Goal: Task Accomplishment & Management: Use online tool/utility

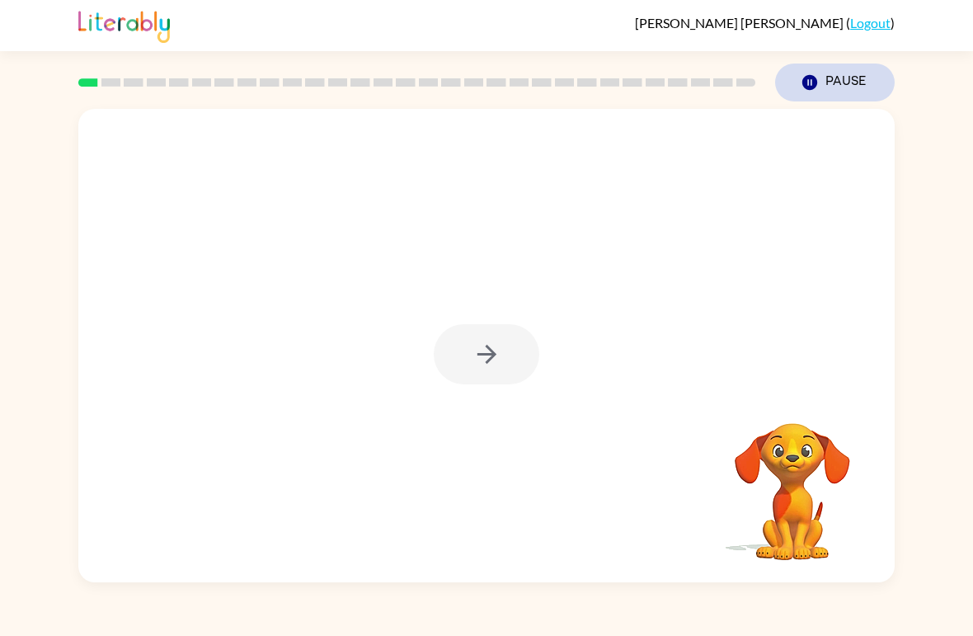
click at [802, 77] on icon "Pause" at bounding box center [809, 82] width 18 height 18
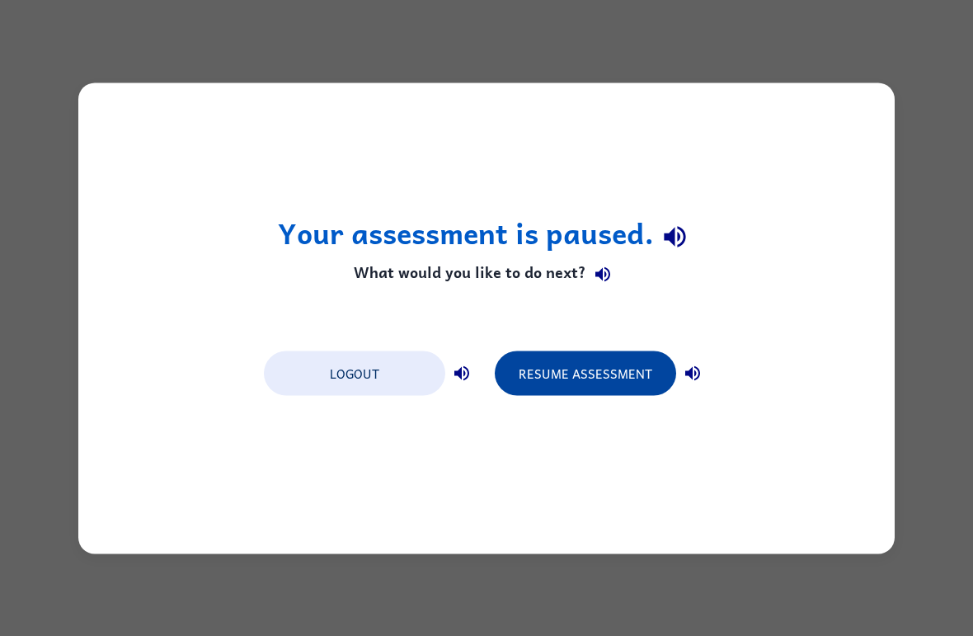
click at [552, 373] on button "Resume Assessment" at bounding box center [585, 372] width 181 height 45
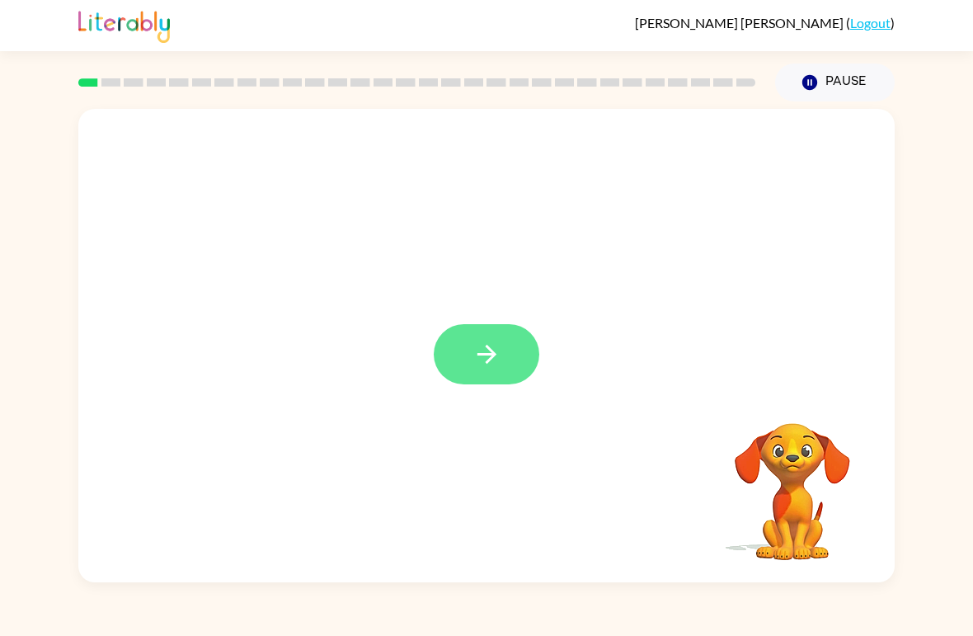
click at [488, 354] on icon "button" at bounding box center [485, 354] width 19 height 19
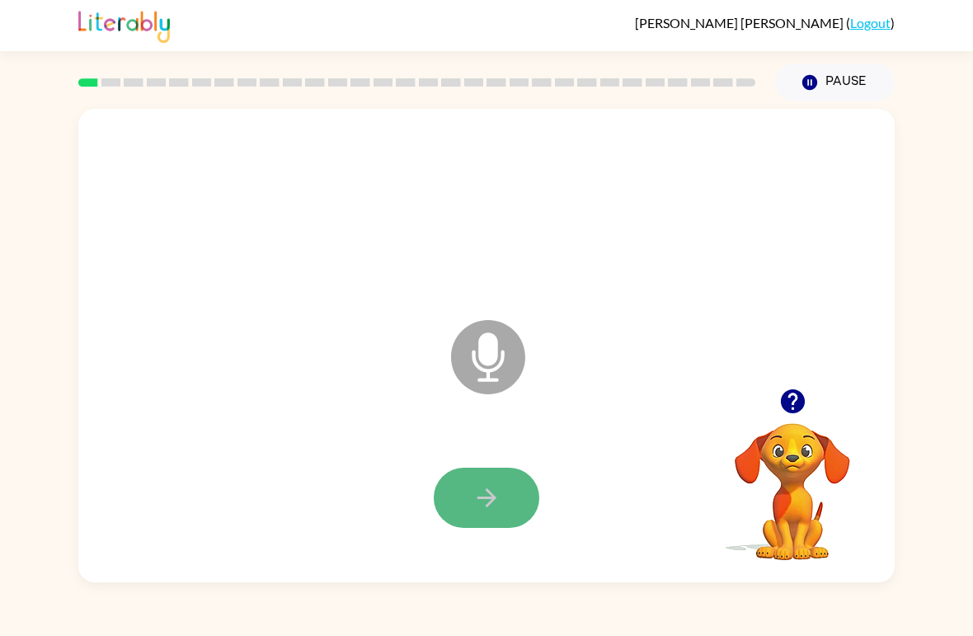
click at [466, 514] on button "button" at bounding box center [487, 497] width 106 height 60
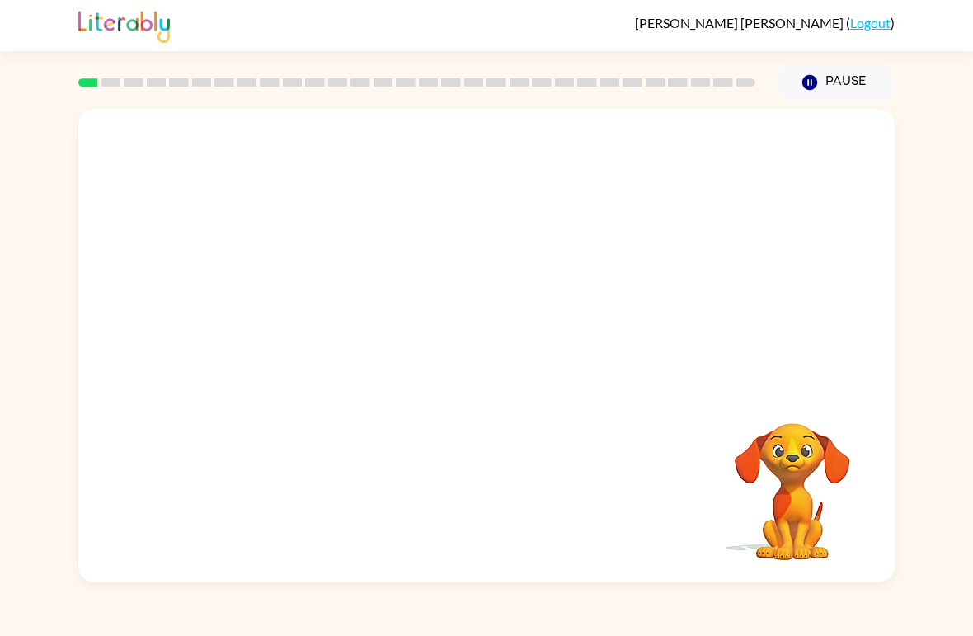
click at [836, 73] on button "Pause Pause" at bounding box center [835, 82] width 120 height 38
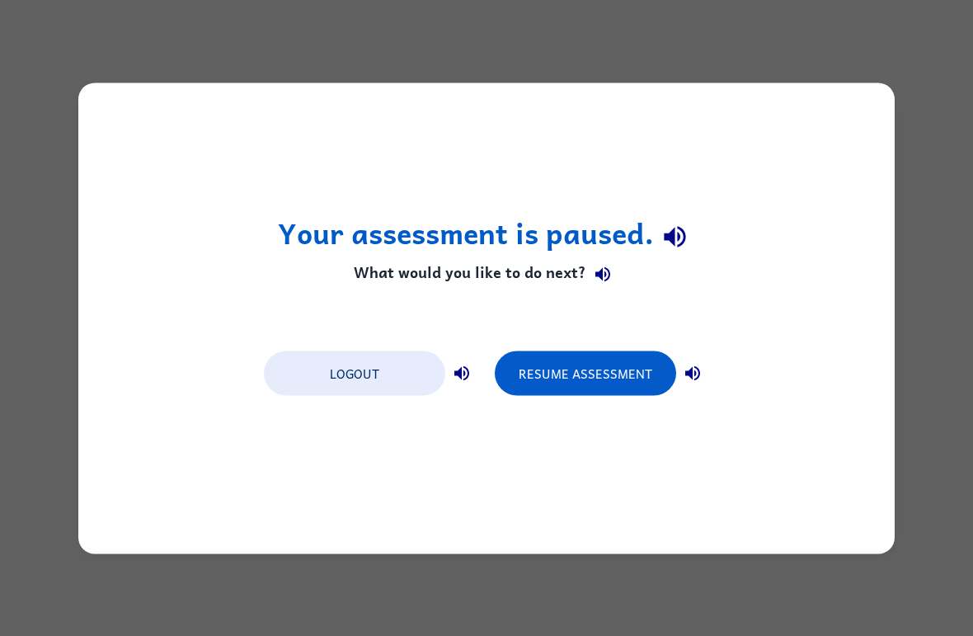
click at [600, 382] on button "Resume Assessment" at bounding box center [585, 372] width 181 height 45
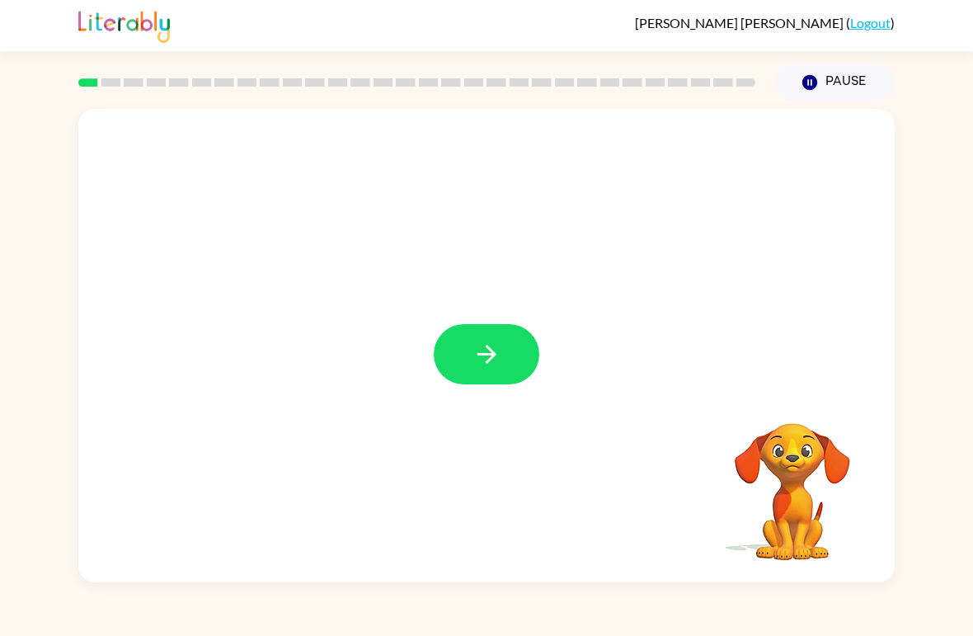
click at [467, 368] on button "button" at bounding box center [487, 354] width 106 height 60
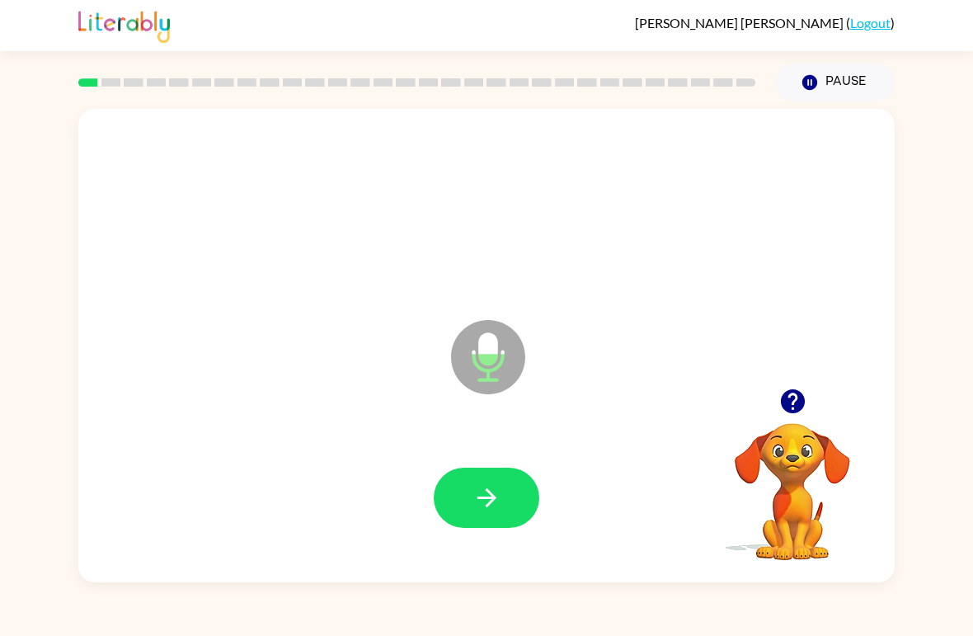
click at [492, 482] on button "button" at bounding box center [487, 497] width 106 height 60
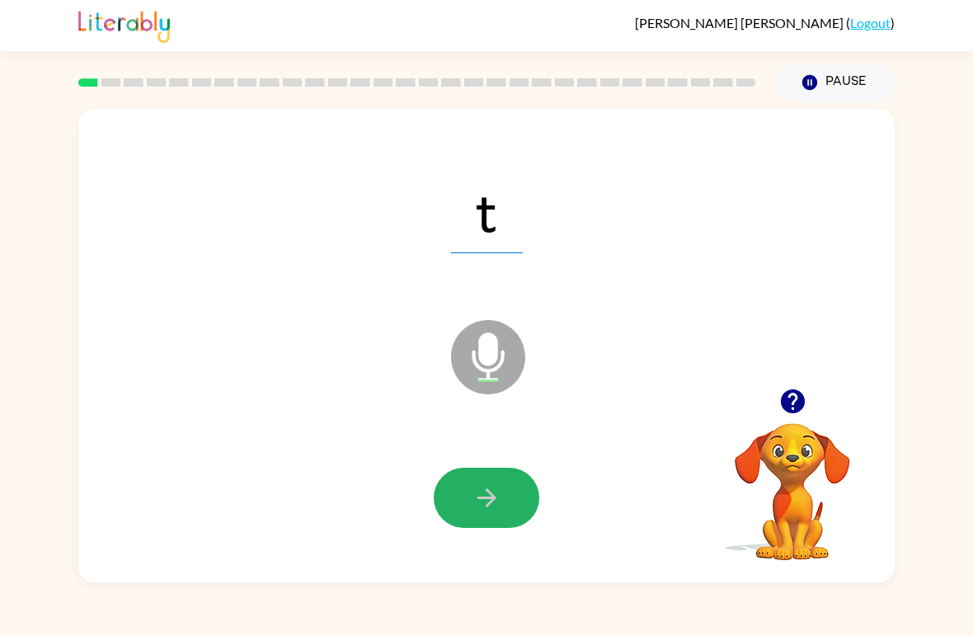
click at [472, 504] on icon "button" at bounding box center [486, 497] width 29 height 29
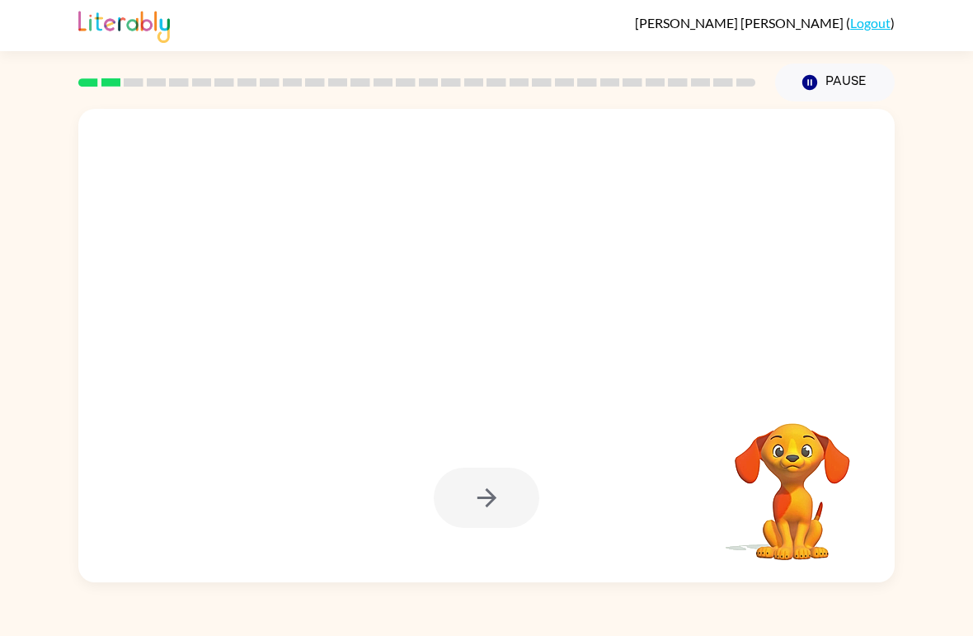
click at [622, 606] on div "Sean Caldwell ( Logout ) Pause Pause Your browser must support playing .mp4 fil…" at bounding box center [486, 318] width 973 height 636
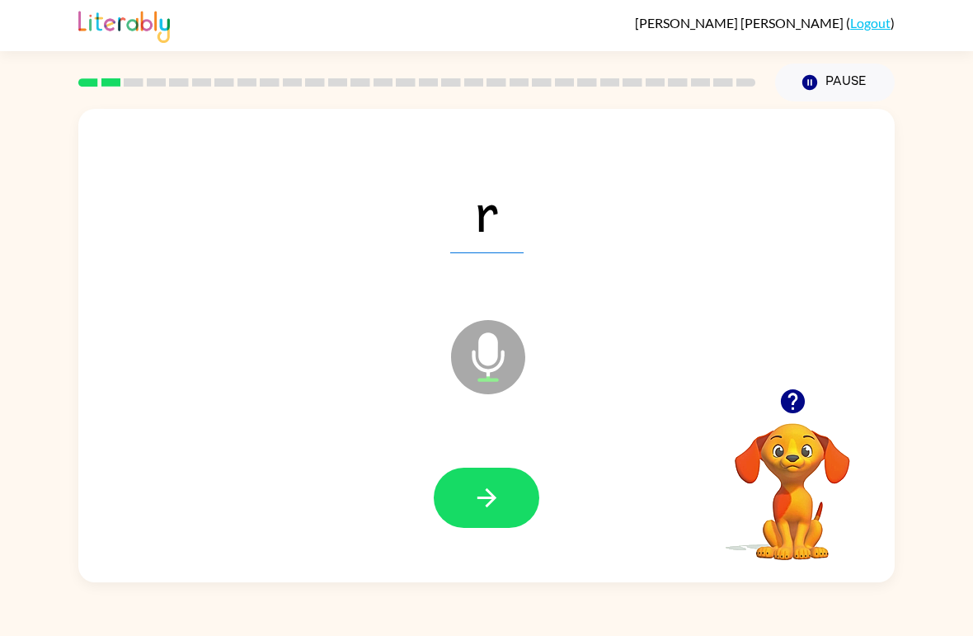
click at [490, 509] on icon "button" at bounding box center [486, 497] width 29 height 29
click at [506, 490] on button "button" at bounding box center [487, 497] width 106 height 60
click at [523, 478] on button "button" at bounding box center [487, 497] width 106 height 60
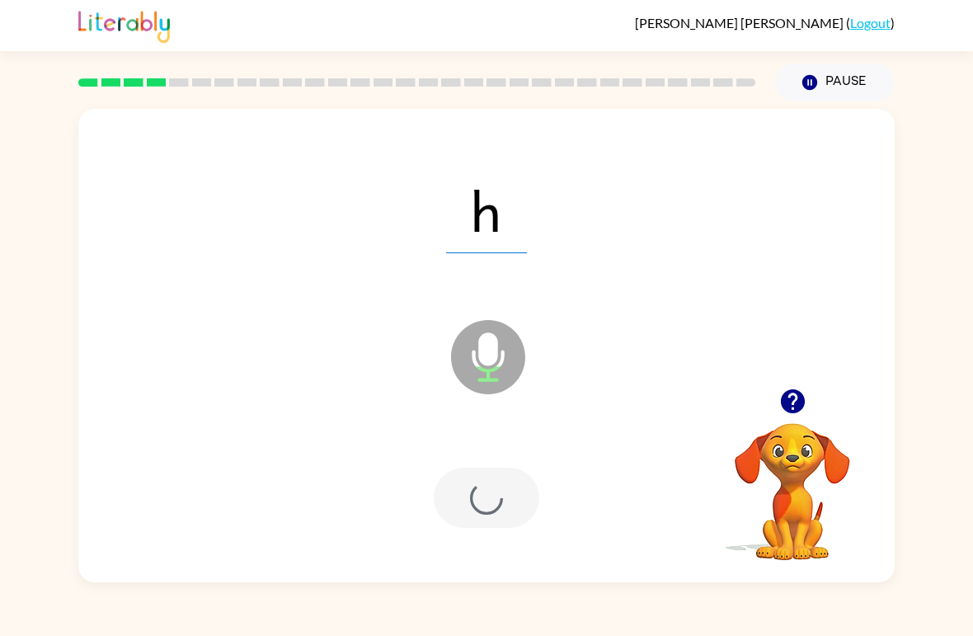
click at [504, 466] on div at bounding box center [486, 498] width 783 height 136
click at [504, 479] on div at bounding box center [487, 497] width 106 height 60
click at [503, 478] on div at bounding box center [487, 497] width 106 height 60
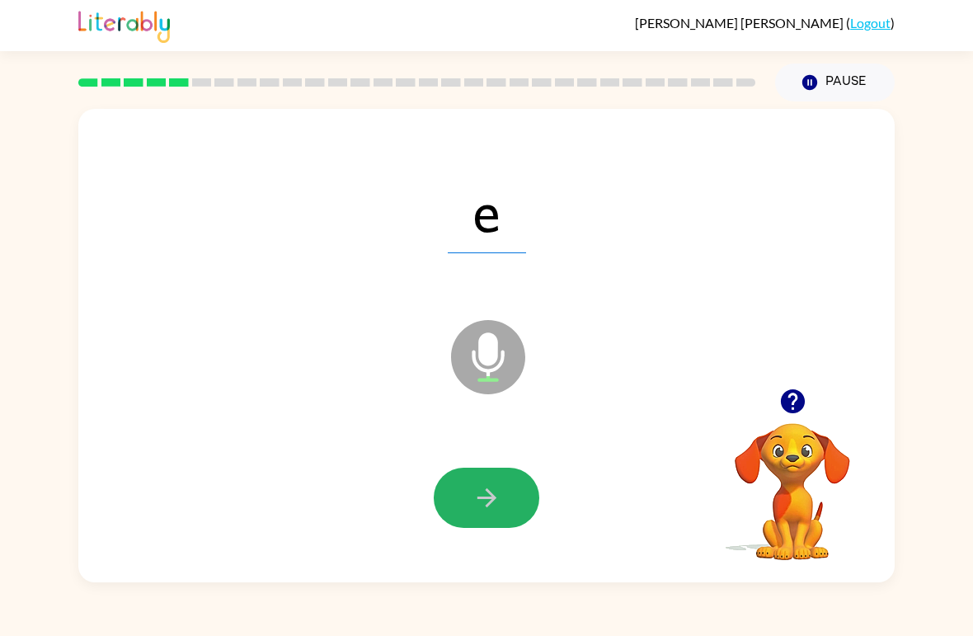
click at [500, 485] on icon "button" at bounding box center [486, 497] width 29 height 29
click at [480, 508] on icon "button" at bounding box center [486, 497] width 29 height 29
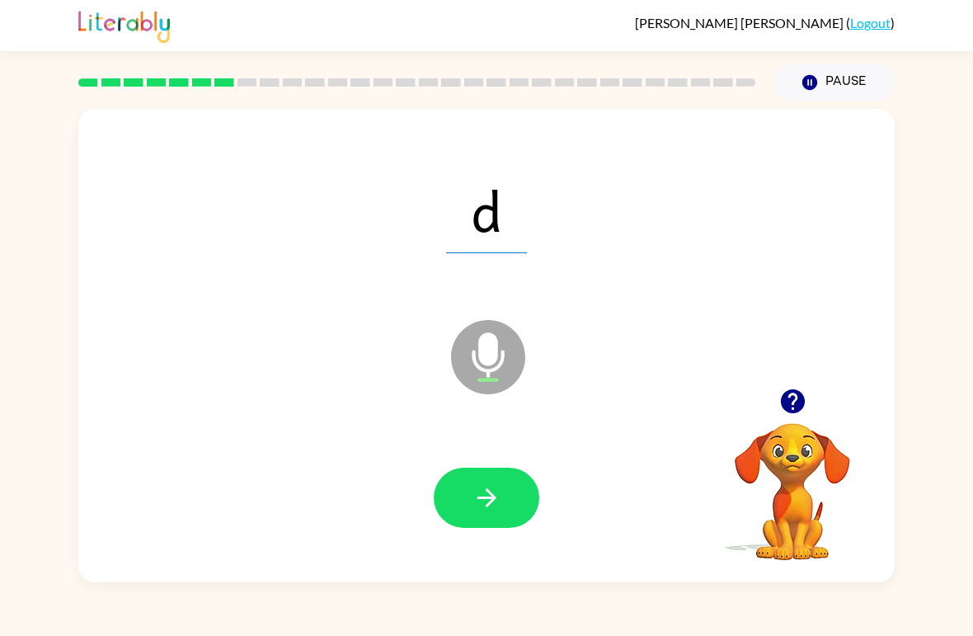
click at [471, 481] on button "button" at bounding box center [487, 497] width 106 height 60
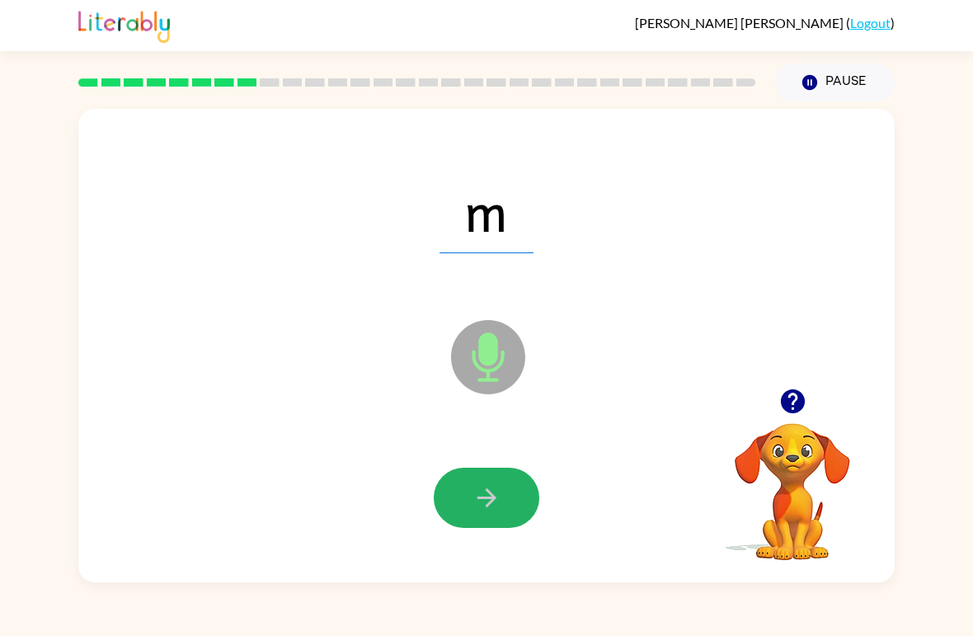
click at [495, 492] on icon "button" at bounding box center [486, 497] width 29 height 29
click at [496, 480] on button "button" at bounding box center [487, 497] width 106 height 60
click at [506, 484] on button "button" at bounding box center [487, 497] width 106 height 60
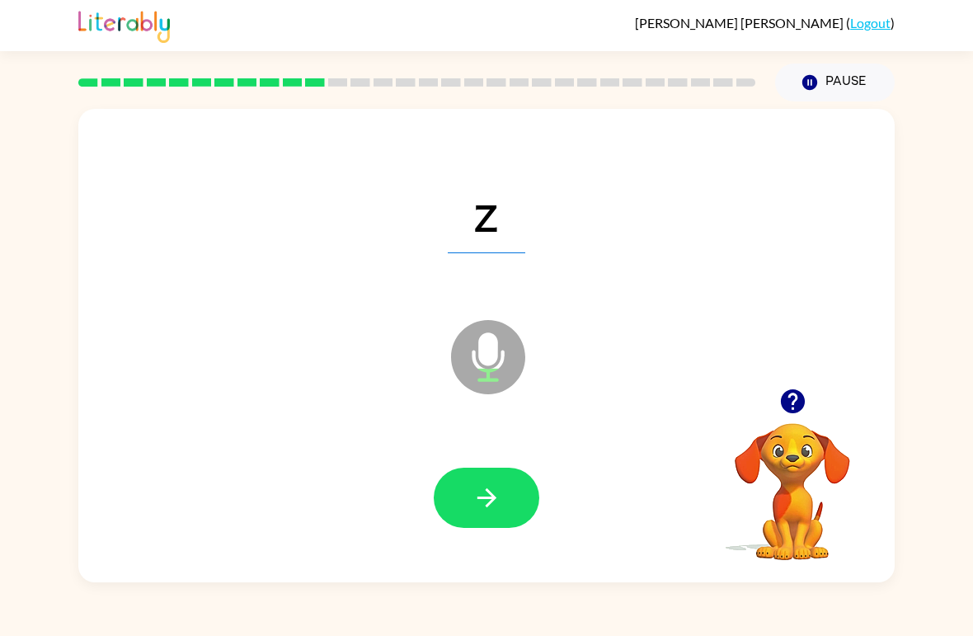
click at [500, 484] on icon "button" at bounding box center [486, 497] width 29 height 29
click at [499, 484] on div at bounding box center [487, 497] width 106 height 60
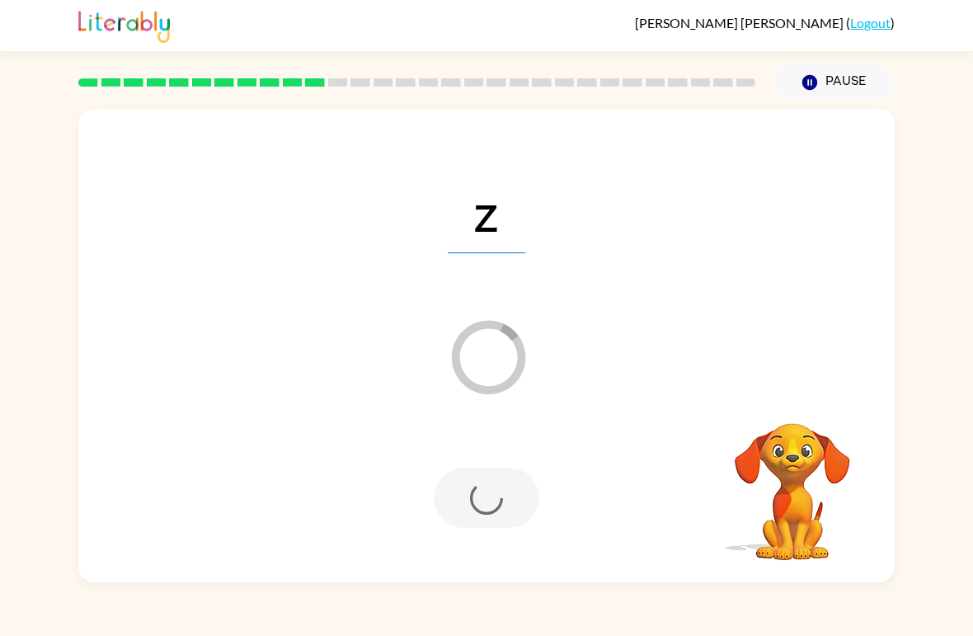
click at [495, 486] on div at bounding box center [487, 497] width 106 height 60
click at [495, 485] on div at bounding box center [487, 497] width 106 height 60
click at [509, 496] on div at bounding box center [487, 497] width 106 height 60
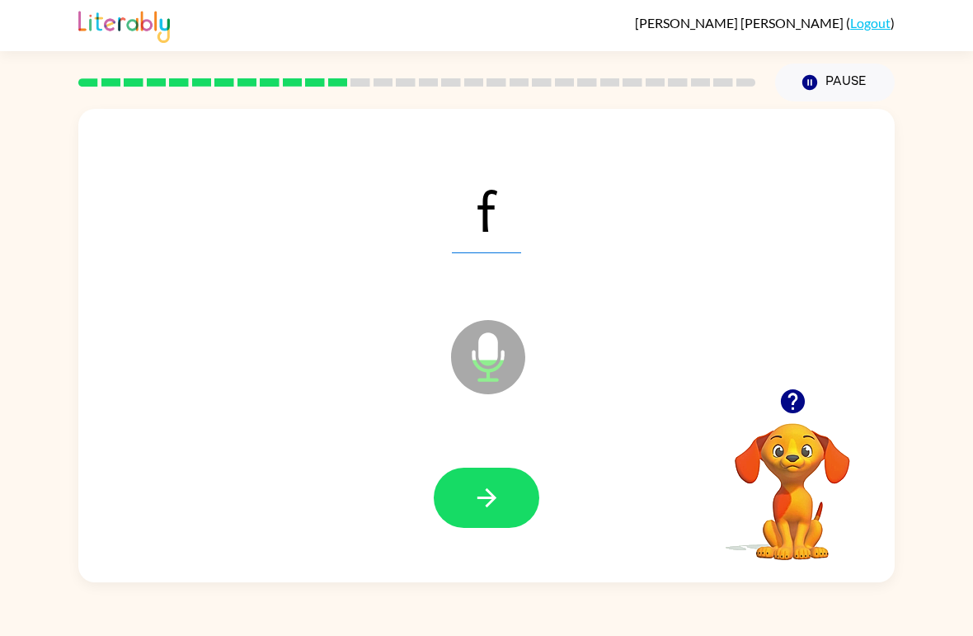
click at [492, 481] on button "button" at bounding box center [487, 497] width 106 height 60
click at [502, 497] on button "button" at bounding box center [487, 497] width 106 height 60
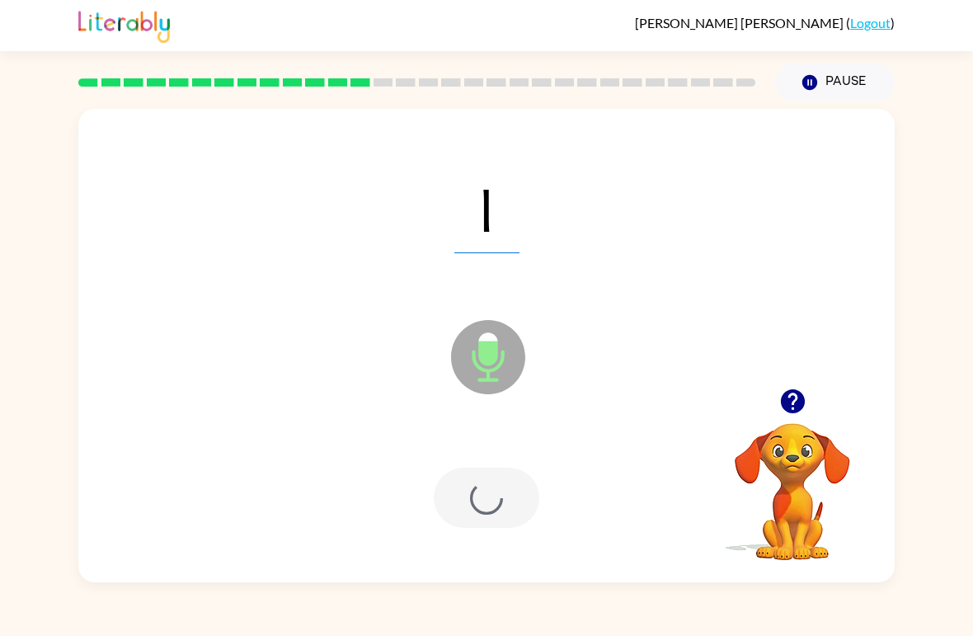
click at [497, 511] on div at bounding box center [487, 497] width 106 height 60
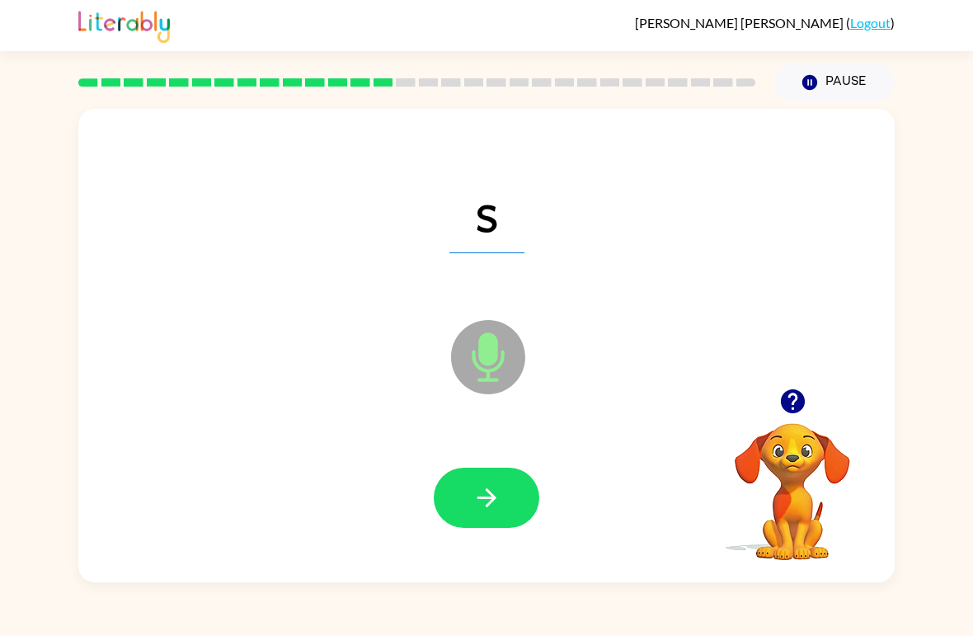
click at [507, 457] on div at bounding box center [486, 498] width 783 height 136
click at [495, 520] on button "button" at bounding box center [487, 497] width 106 height 60
click at [494, 476] on button "button" at bounding box center [487, 497] width 106 height 60
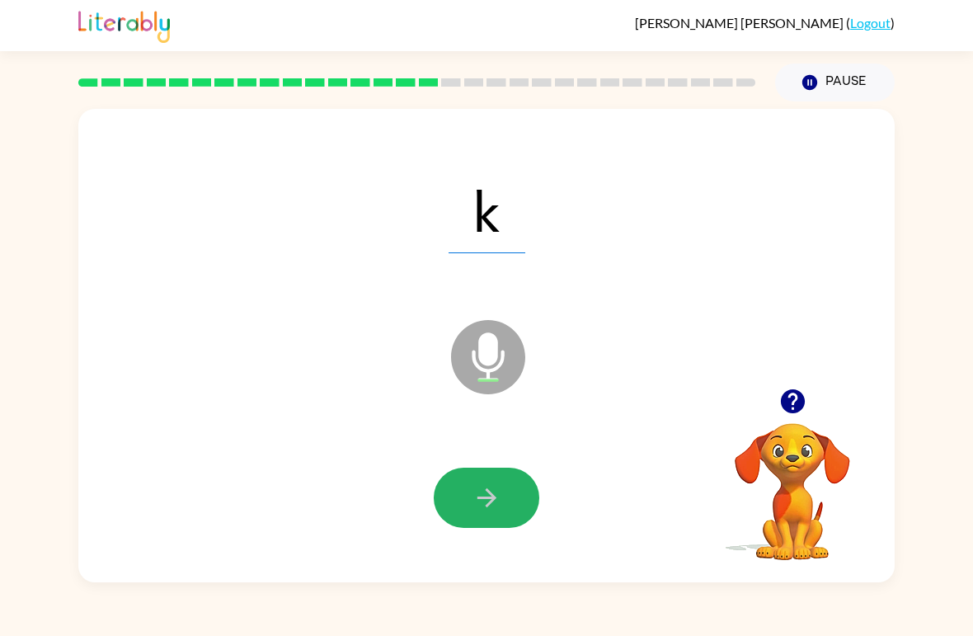
click at [511, 522] on button "button" at bounding box center [487, 497] width 106 height 60
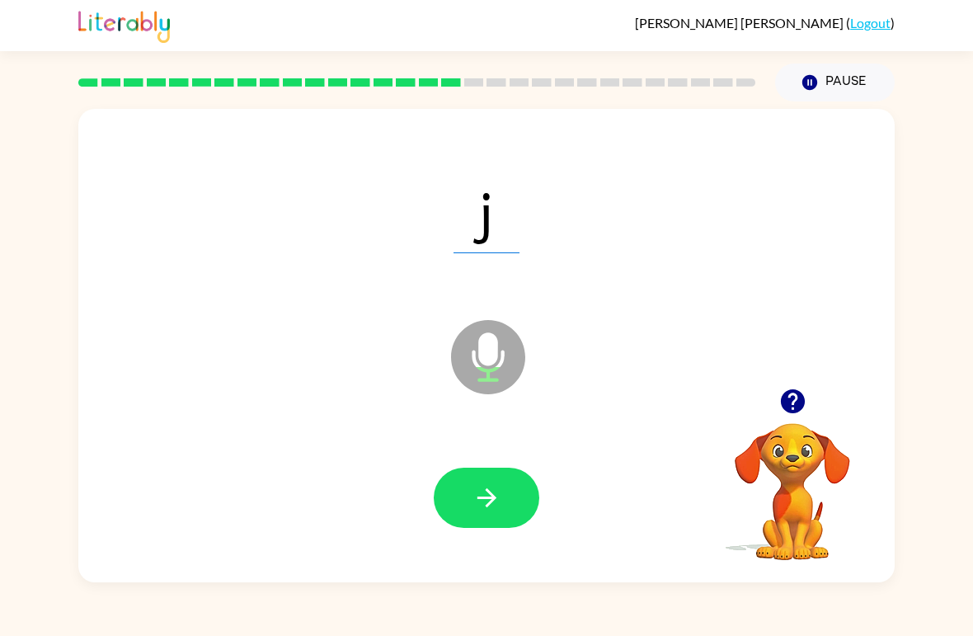
click at [500, 496] on icon "button" at bounding box center [486, 497] width 29 height 29
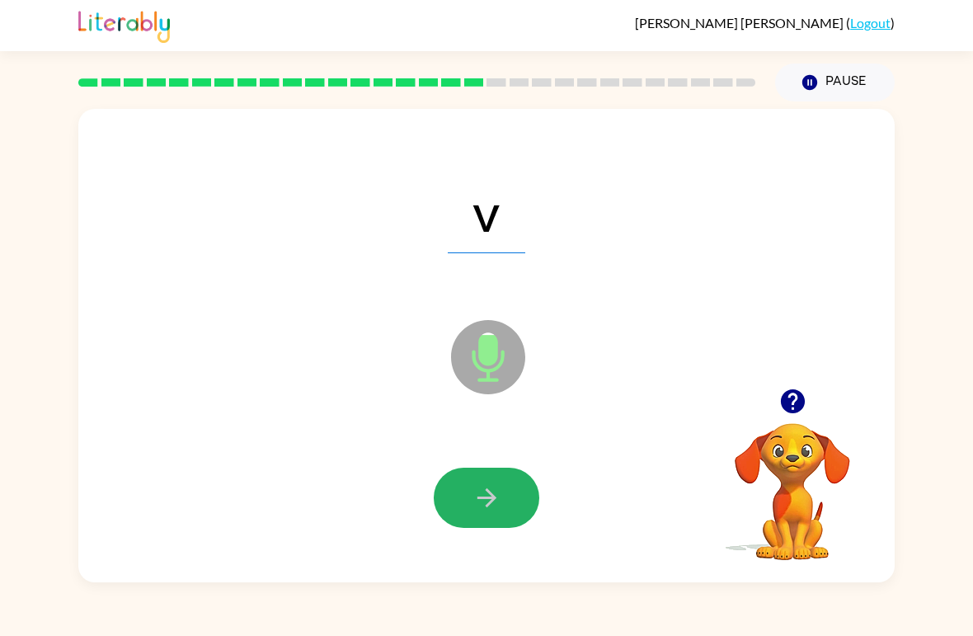
click at [495, 518] on button "button" at bounding box center [487, 497] width 106 height 60
click at [506, 495] on button "button" at bounding box center [487, 497] width 106 height 60
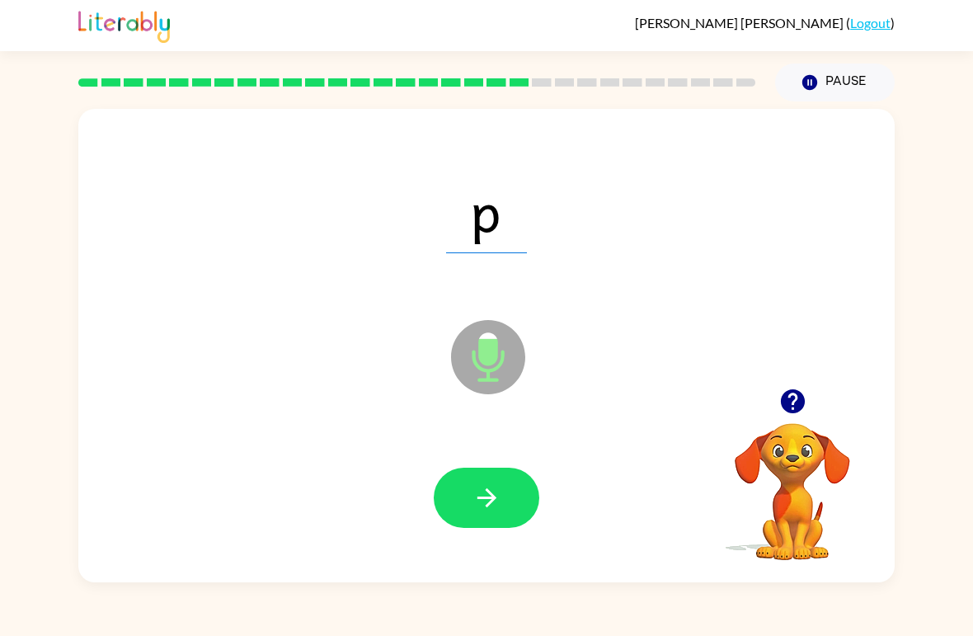
click at [503, 500] on button "button" at bounding box center [487, 497] width 106 height 60
click at [486, 522] on button "button" at bounding box center [487, 497] width 106 height 60
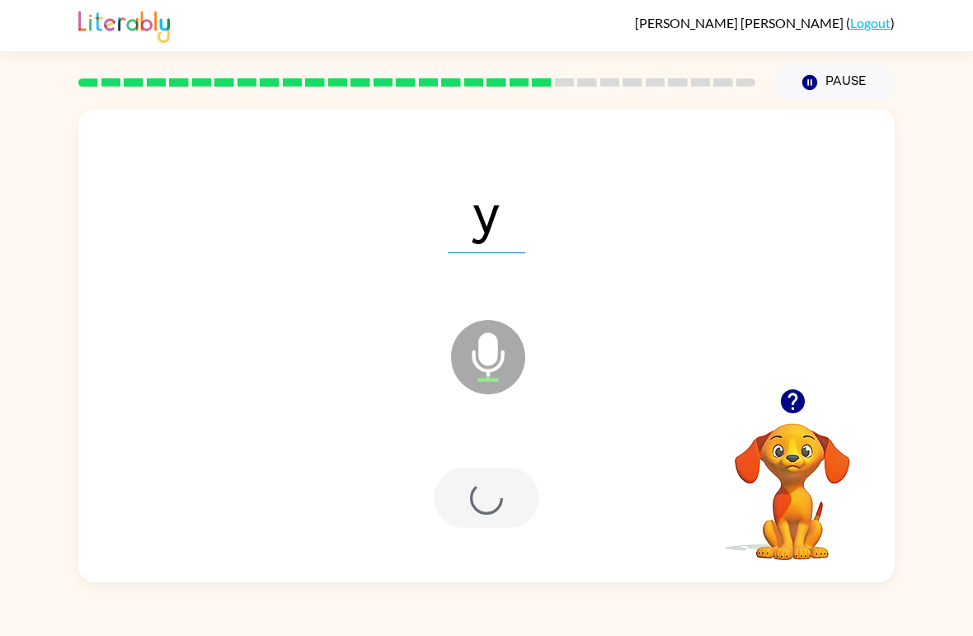
click at [496, 514] on div at bounding box center [487, 497] width 106 height 60
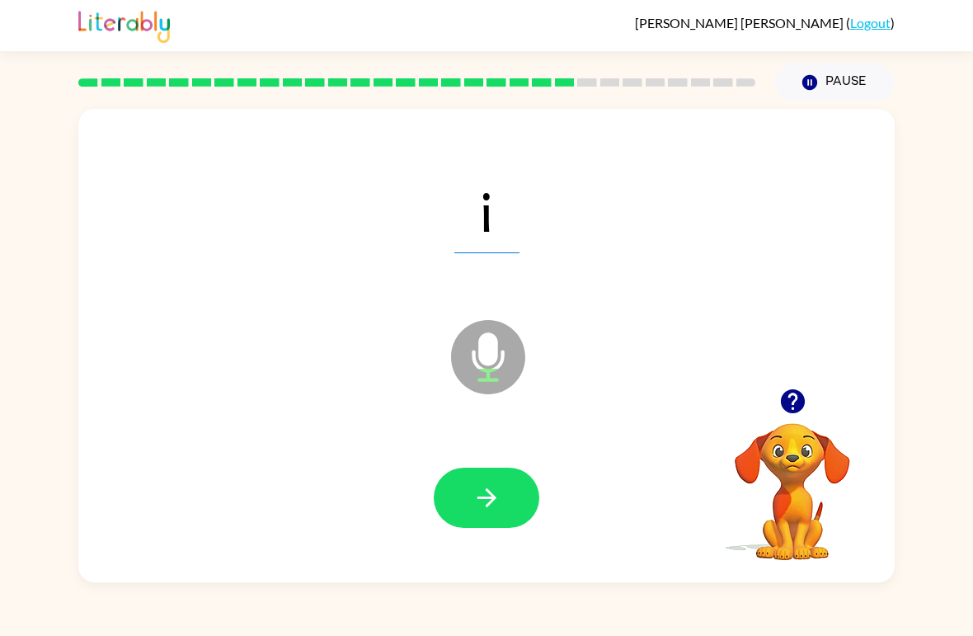
click at [522, 484] on button "button" at bounding box center [487, 497] width 106 height 60
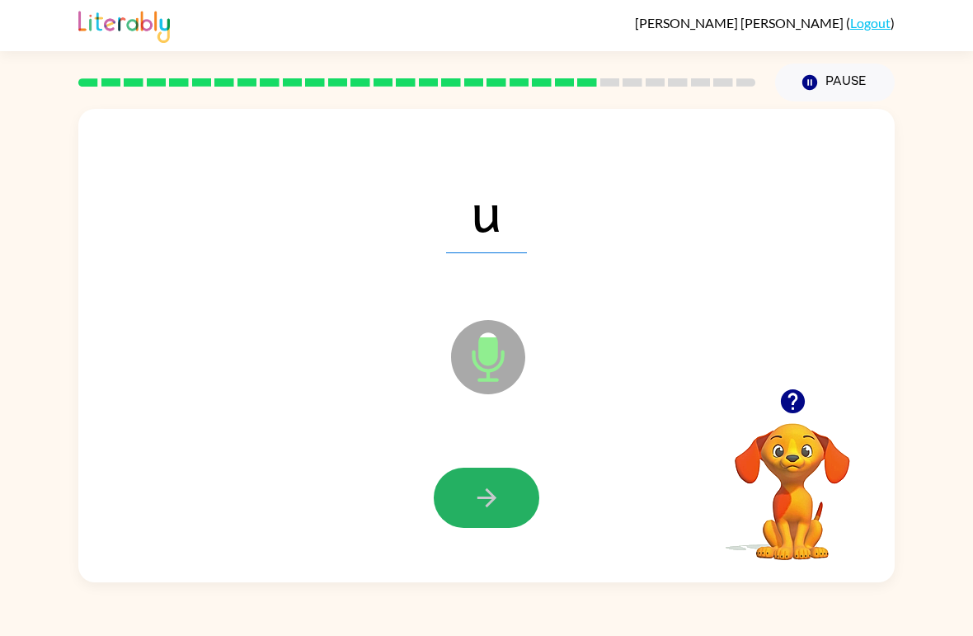
click at [516, 502] on button "button" at bounding box center [487, 497] width 106 height 60
click at [491, 511] on icon "button" at bounding box center [486, 497] width 29 height 29
click at [498, 510] on icon "button" at bounding box center [486, 497] width 29 height 29
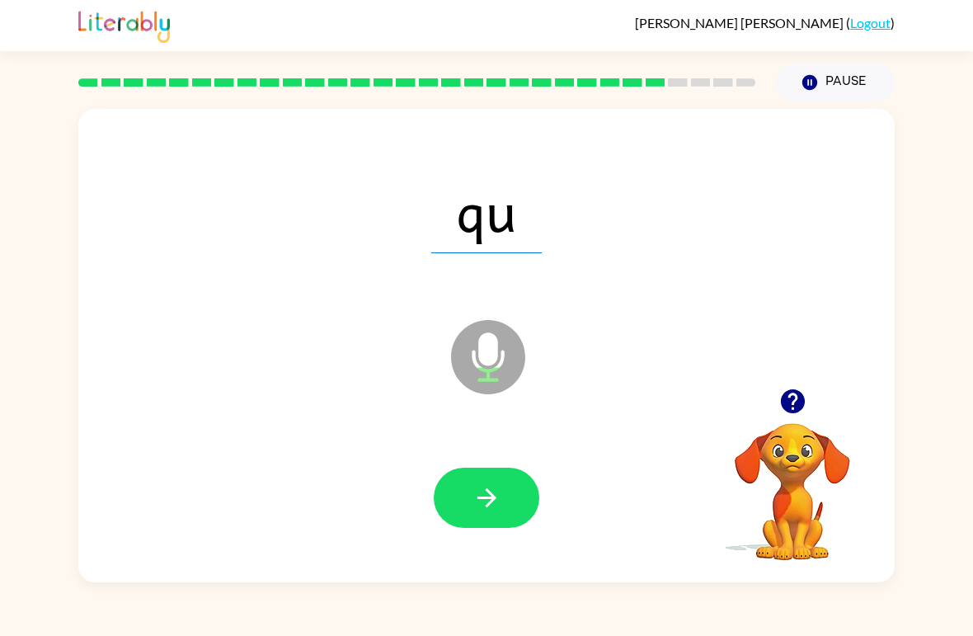
click at [522, 495] on button "button" at bounding box center [487, 497] width 106 height 60
click at [544, 486] on div at bounding box center [486, 498] width 783 height 136
click at [518, 491] on button "button" at bounding box center [487, 497] width 106 height 60
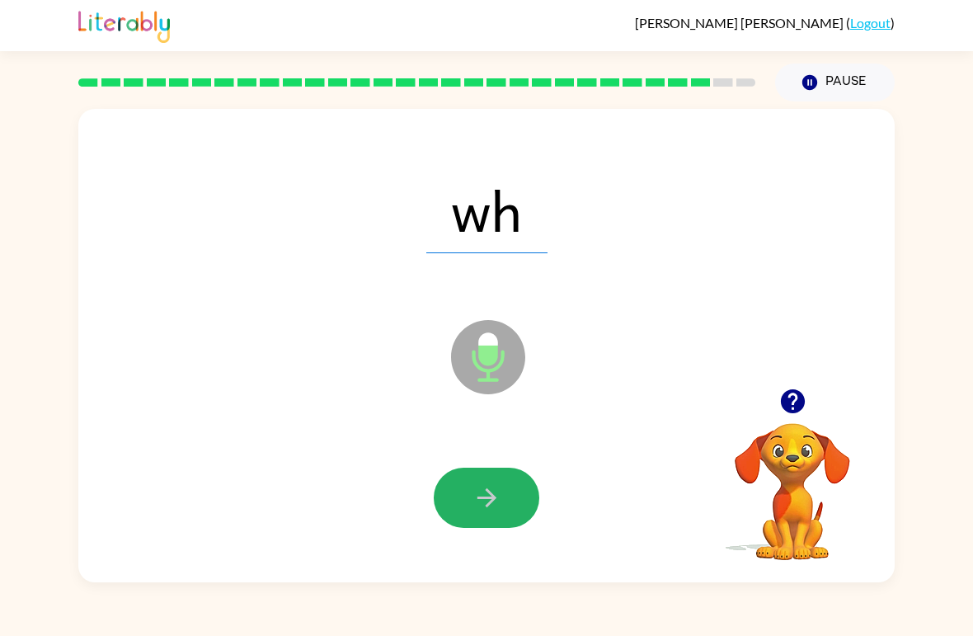
click at [500, 500] on icon "button" at bounding box center [486, 497] width 29 height 29
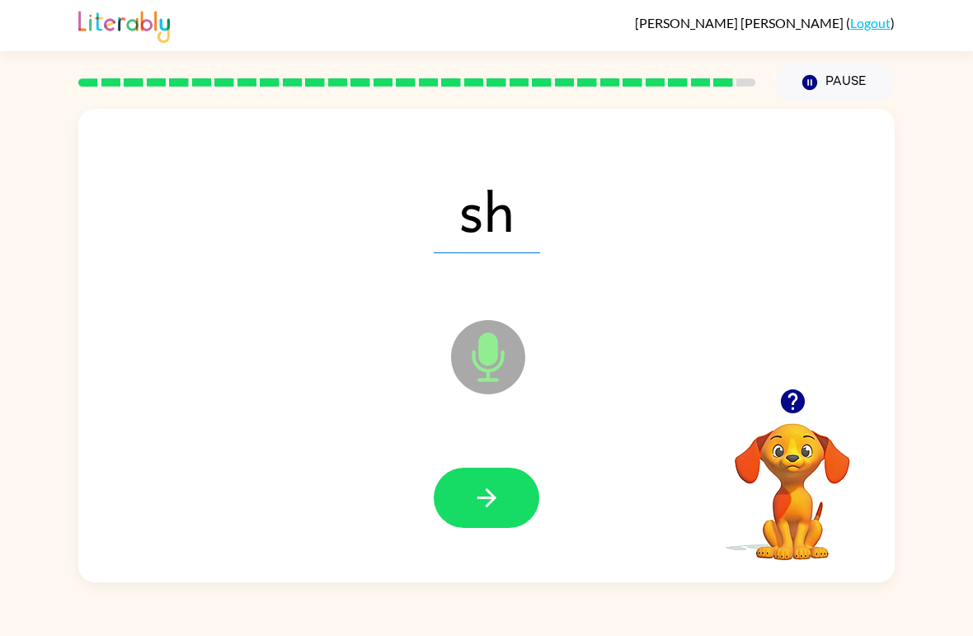
click at [498, 479] on button "button" at bounding box center [487, 497] width 106 height 60
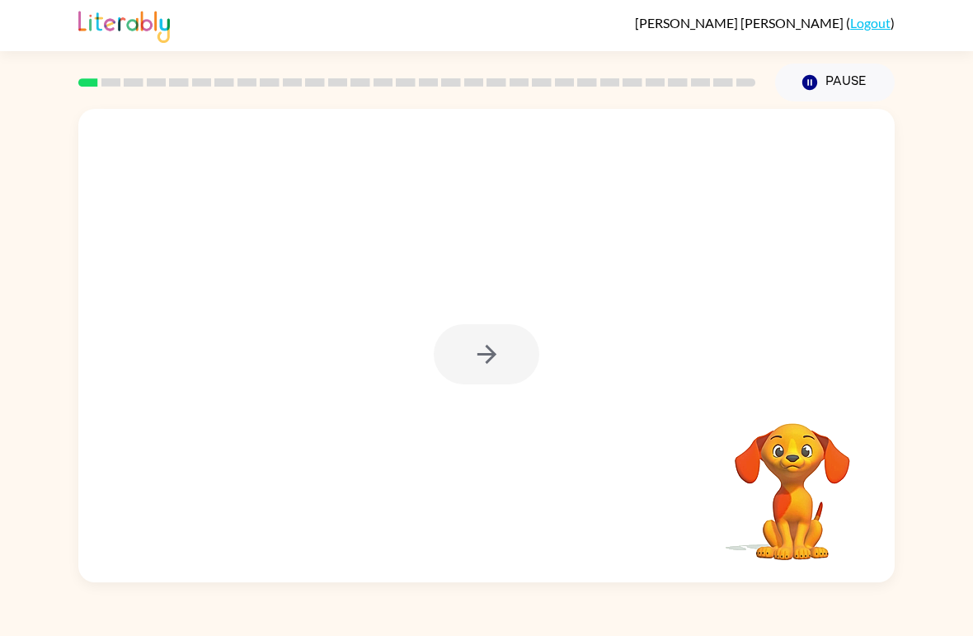
click at [504, 335] on div at bounding box center [487, 354] width 106 height 60
click at [480, 349] on div at bounding box center [487, 354] width 106 height 60
click at [530, 332] on div at bounding box center [487, 354] width 106 height 60
click at [528, 340] on button "button" at bounding box center [487, 354] width 106 height 60
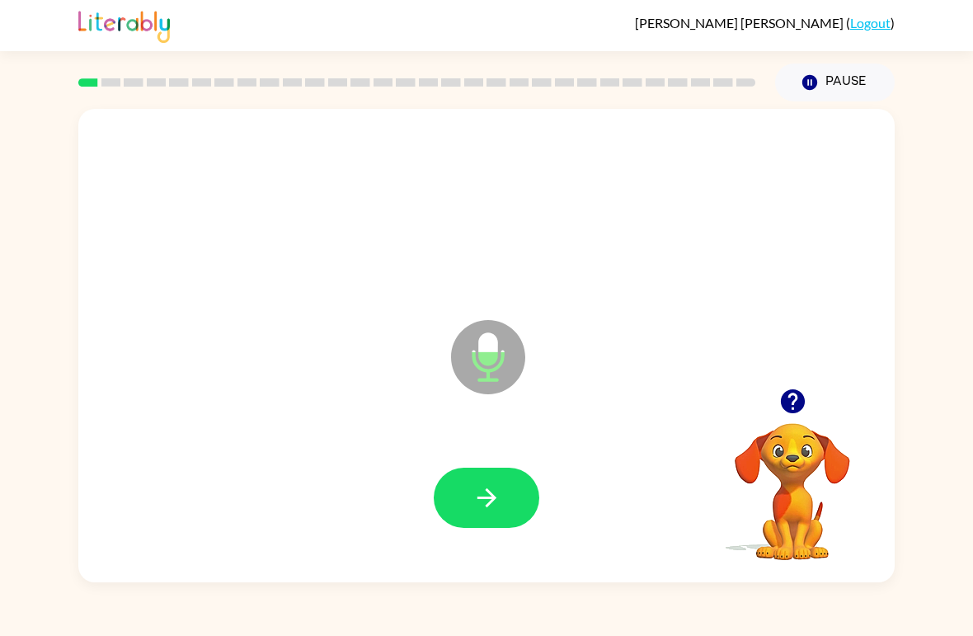
click at [509, 503] on button "button" at bounding box center [487, 497] width 106 height 60
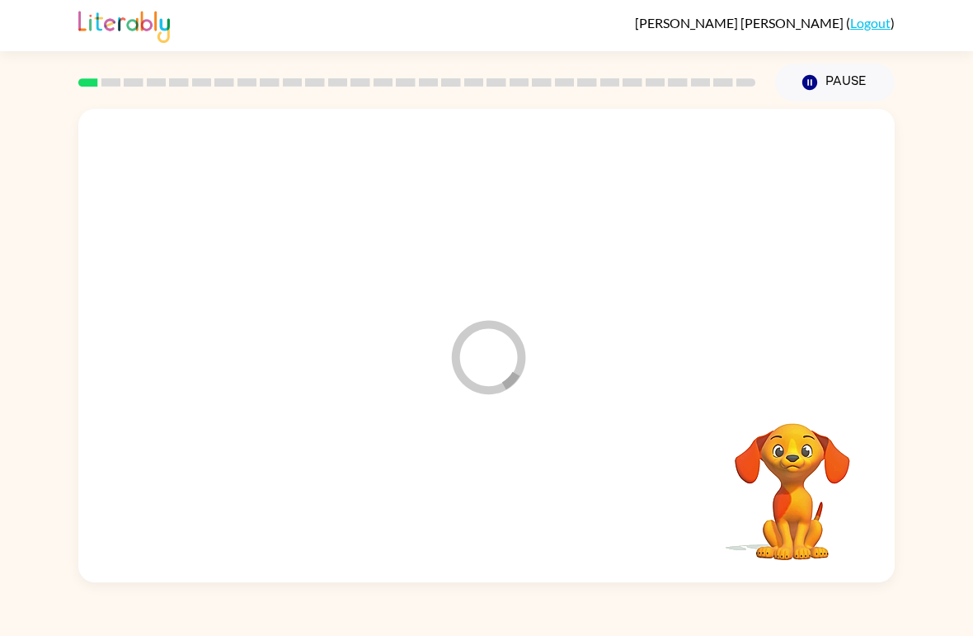
click at [812, 77] on icon "button" at bounding box center [809, 82] width 15 height 15
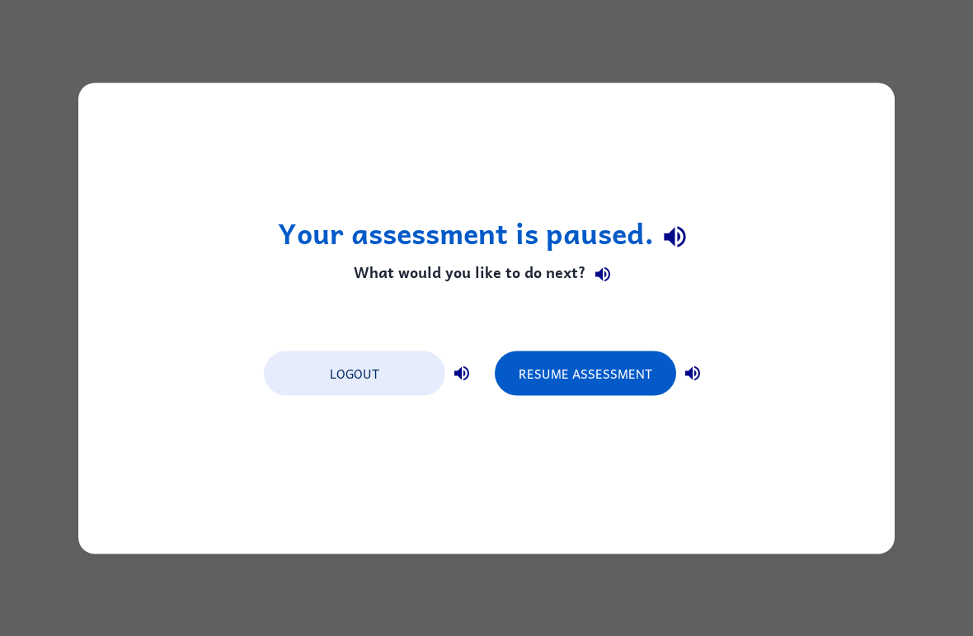
click at [571, 393] on button "Resume Assessment" at bounding box center [585, 372] width 181 height 45
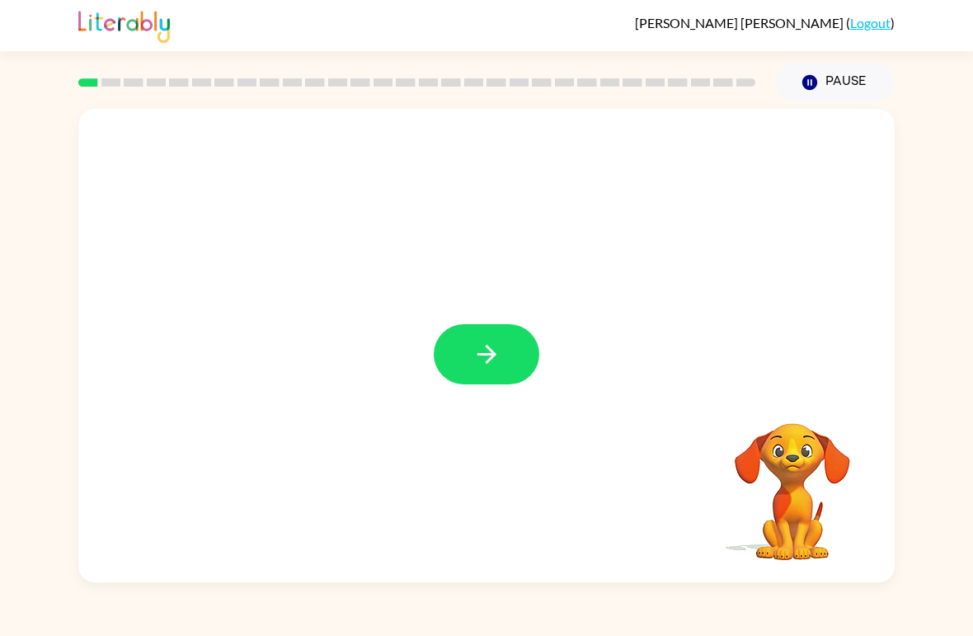
click at [513, 295] on div at bounding box center [486, 345] width 816 height 473
click at [475, 348] on icon "button" at bounding box center [486, 354] width 29 height 29
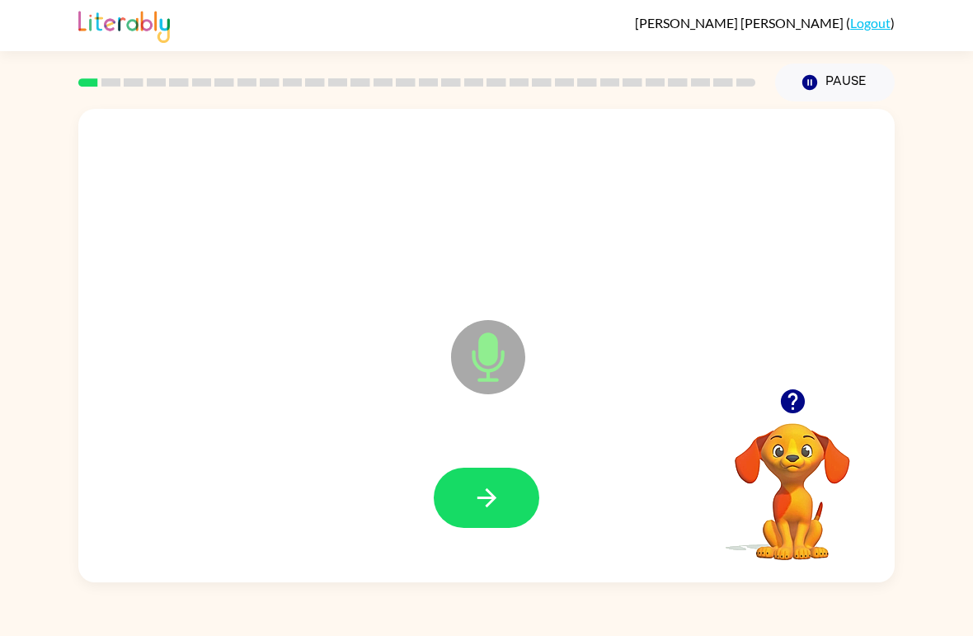
click at [473, 479] on button "button" at bounding box center [487, 497] width 106 height 60
click at [485, 499] on icon "button" at bounding box center [485, 497] width 19 height 19
click at [506, 504] on button "button" at bounding box center [487, 497] width 106 height 60
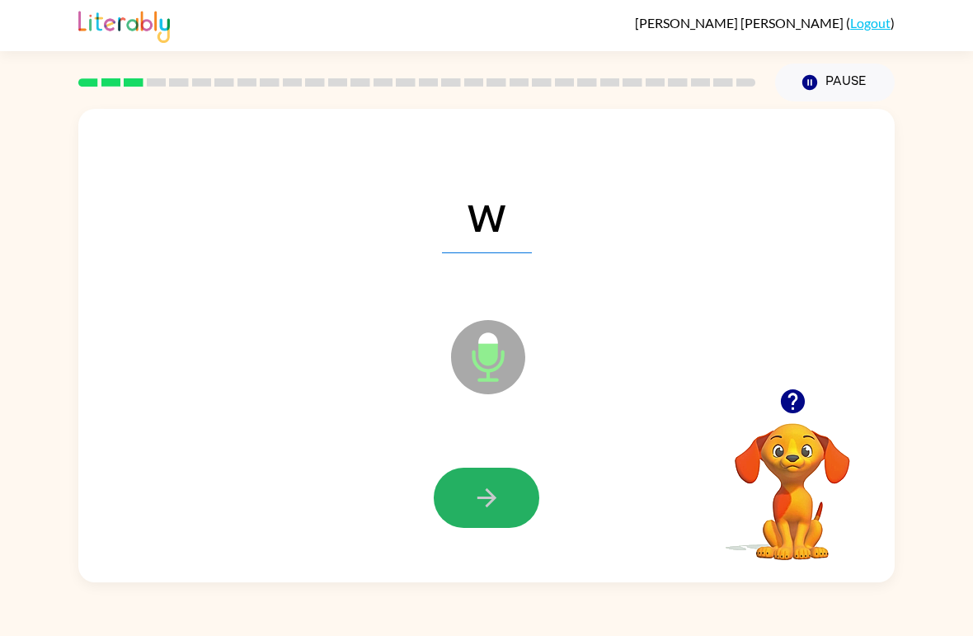
click at [495, 496] on icon "button" at bounding box center [486, 497] width 29 height 29
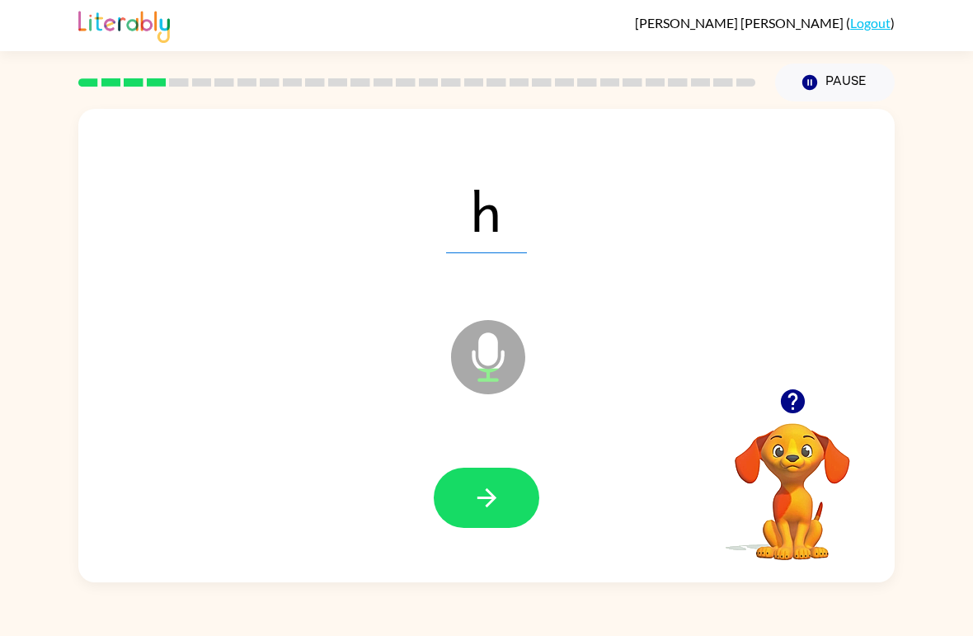
click at [460, 487] on button "button" at bounding box center [487, 497] width 106 height 60
click at [500, 458] on div at bounding box center [486, 498] width 783 height 136
click at [499, 457] on div at bounding box center [486, 498] width 783 height 136
click at [484, 504] on icon "button" at bounding box center [486, 497] width 29 height 29
click at [484, 527] on button "button" at bounding box center [487, 497] width 106 height 60
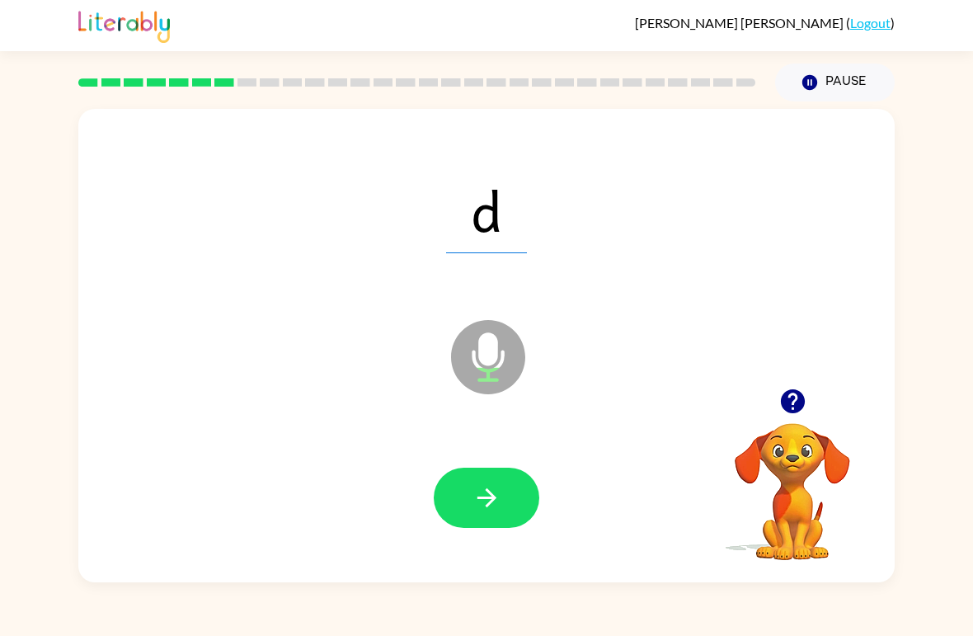
click at [496, 495] on icon "button" at bounding box center [486, 497] width 29 height 29
click at [517, 501] on button "button" at bounding box center [487, 497] width 106 height 60
click at [469, 477] on button "button" at bounding box center [487, 497] width 106 height 60
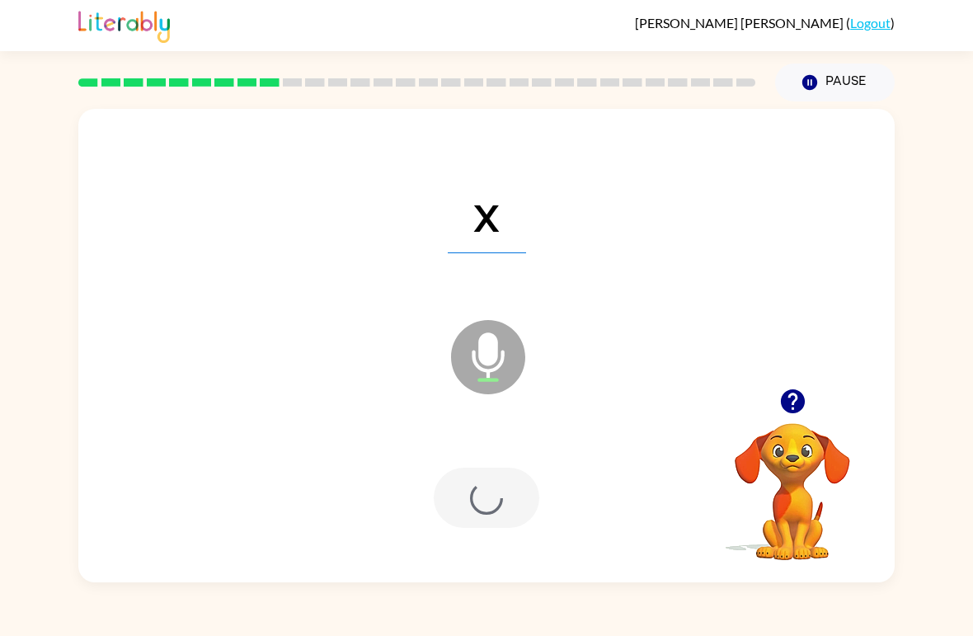
click at [468, 477] on div at bounding box center [487, 497] width 106 height 60
click at [482, 567] on div "x Microphone The Microphone is here when it is your turn to talk" at bounding box center [486, 345] width 816 height 473
click at [470, 534] on div at bounding box center [486, 498] width 783 height 136
click at [482, 518] on div at bounding box center [487, 497] width 106 height 60
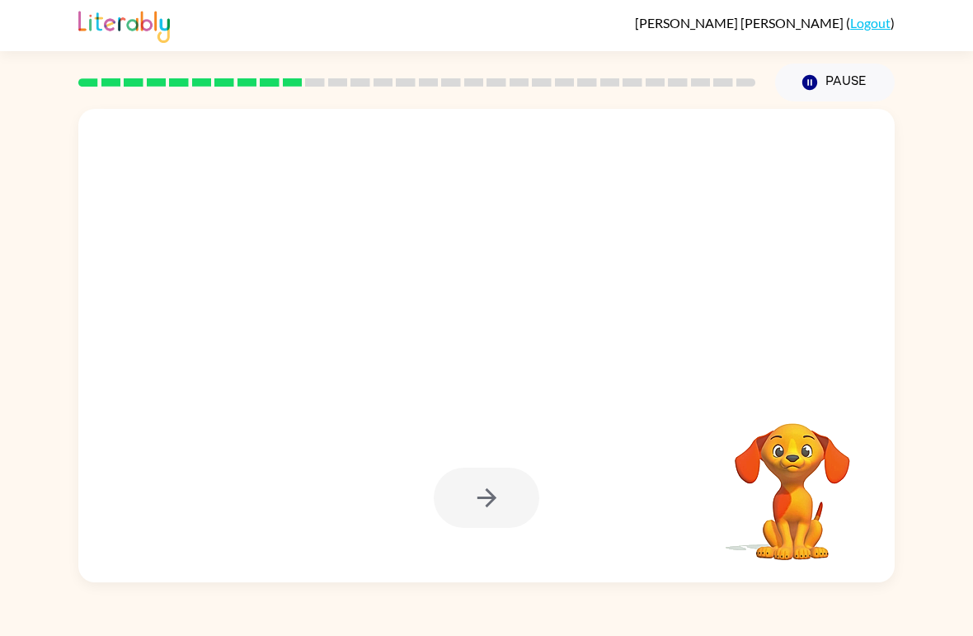
click at [945, 552] on div "Your browser must support playing .mp4 files to use Literably. Please try using…" at bounding box center [486, 341] width 973 height 481
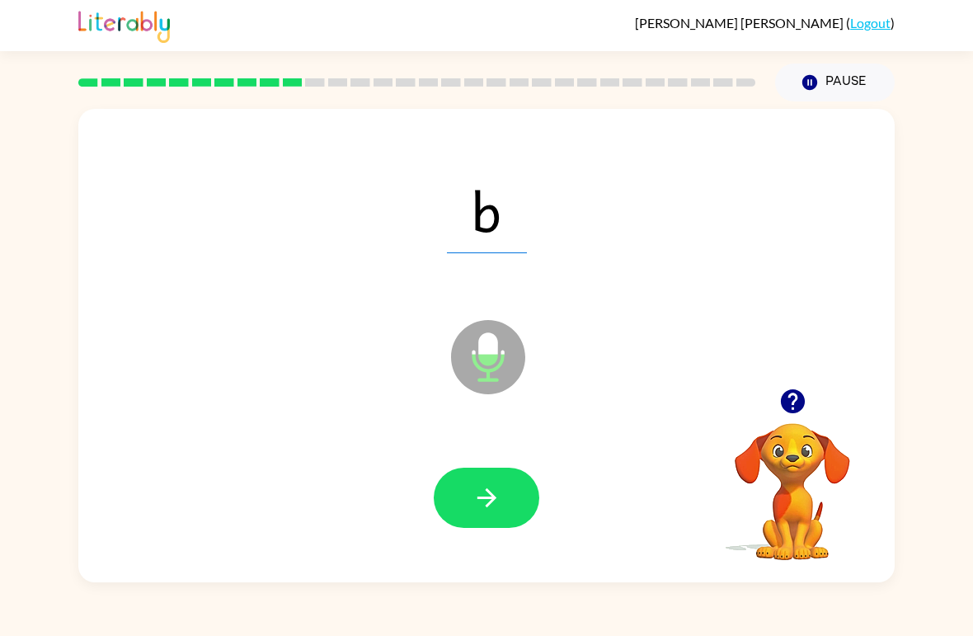
click at [490, 500] on icon "button" at bounding box center [486, 497] width 29 height 29
click at [500, 510] on icon "button" at bounding box center [486, 497] width 29 height 29
click at [484, 495] on icon "button" at bounding box center [486, 497] width 29 height 29
click at [508, 504] on button "button" at bounding box center [487, 497] width 106 height 60
click at [526, 491] on button "button" at bounding box center [487, 497] width 106 height 60
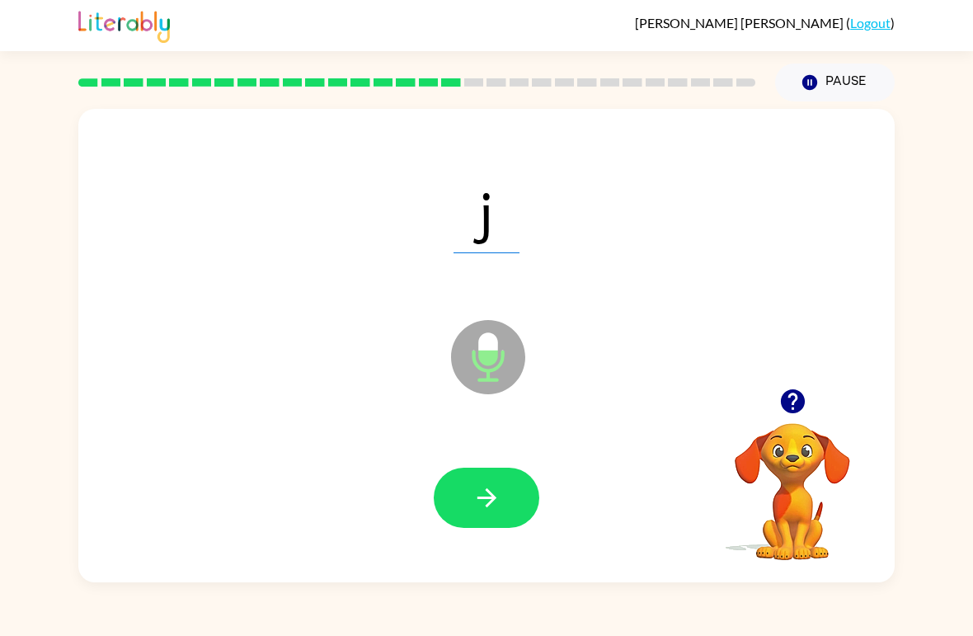
click at [542, 528] on div at bounding box center [486, 498] width 783 height 136
click at [513, 506] on button "button" at bounding box center [487, 497] width 106 height 60
click at [474, 518] on button "button" at bounding box center [487, 497] width 106 height 60
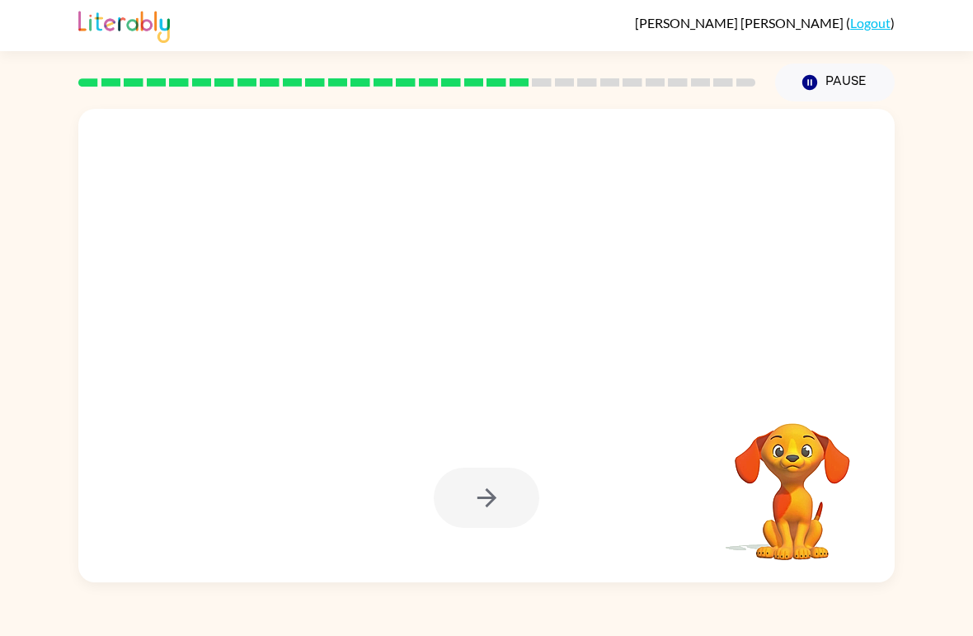
click at [771, 514] on video "Your browser must support playing .mp4 files to use Literably. Please try using…" at bounding box center [792, 479] width 165 height 165
click at [497, 491] on div at bounding box center [487, 497] width 106 height 60
click at [496, 491] on div at bounding box center [487, 497] width 106 height 60
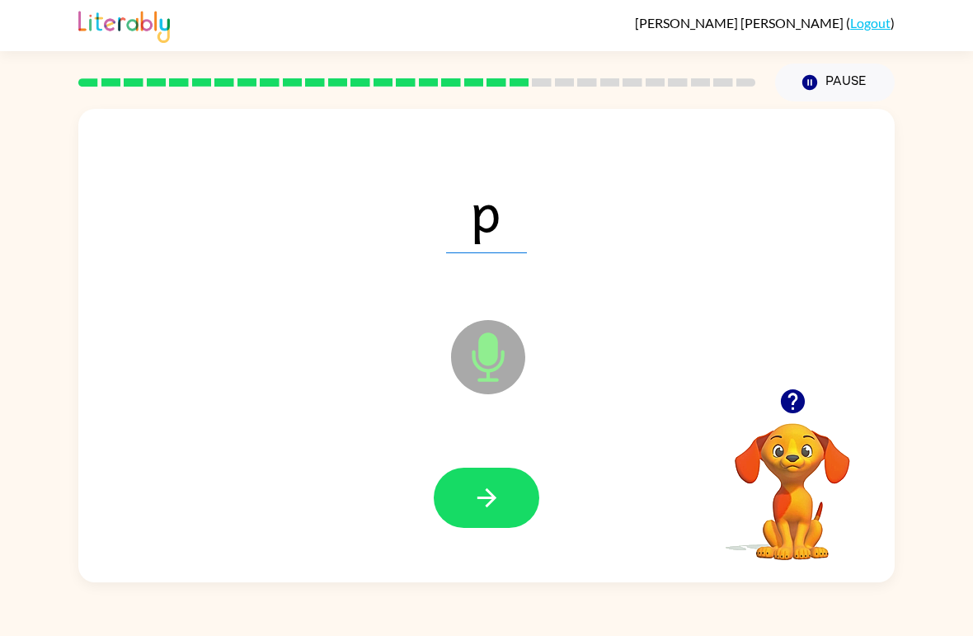
click at [483, 514] on button "button" at bounding box center [487, 497] width 106 height 60
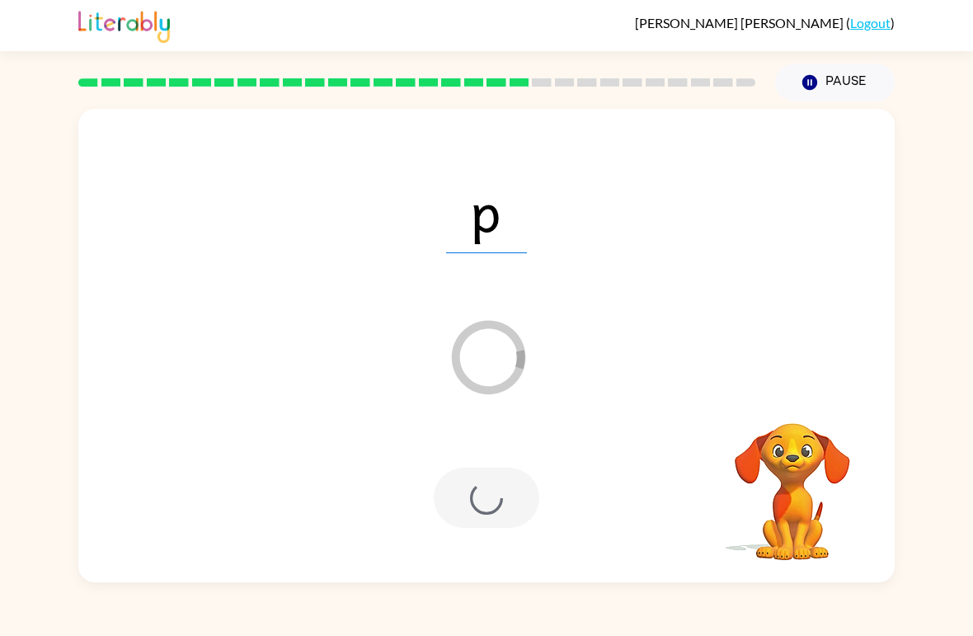
click at [500, 499] on div at bounding box center [487, 497] width 106 height 60
click at [504, 486] on div at bounding box center [487, 497] width 106 height 60
click at [504, 485] on div at bounding box center [487, 497] width 106 height 60
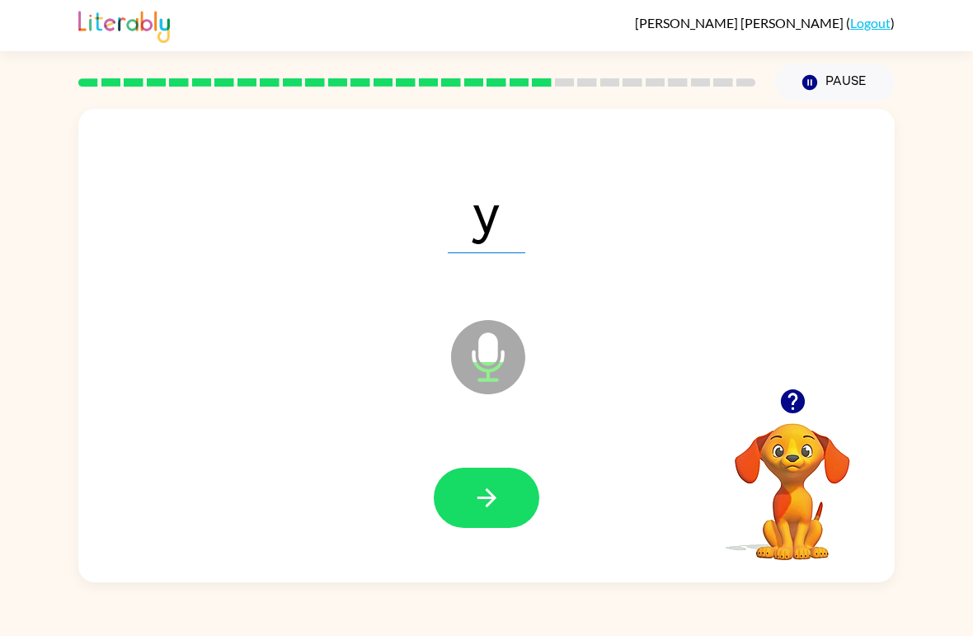
click at [495, 499] on icon "button" at bounding box center [485, 497] width 19 height 19
click at [481, 503] on icon "button" at bounding box center [486, 497] width 29 height 29
click at [510, 511] on button "button" at bounding box center [487, 497] width 106 height 60
click at [503, 500] on button "button" at bounding box center [487, 497] width 106 height 60
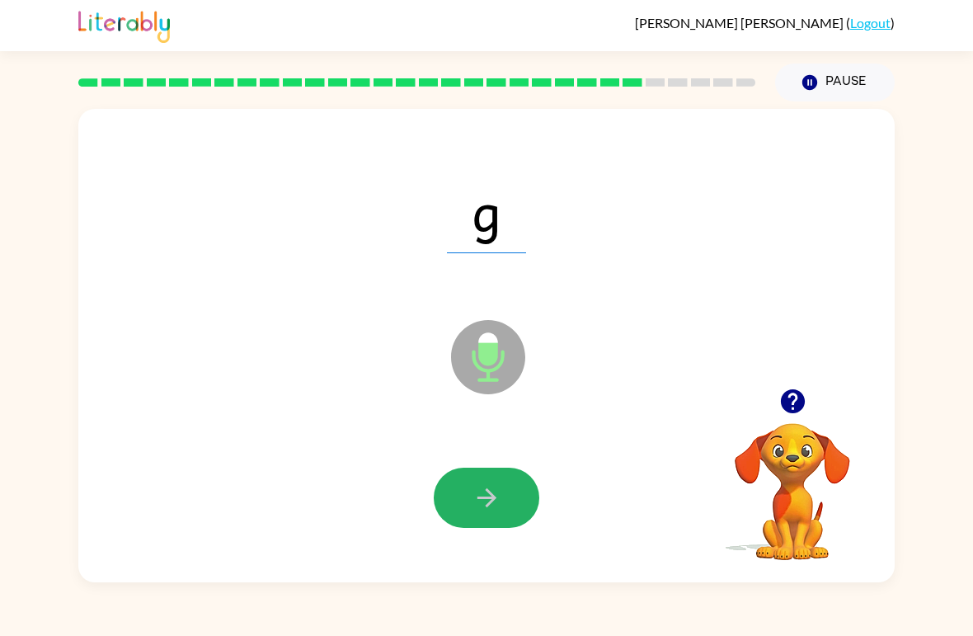
click at [529, 495] on button "button" at bounding box center [487, 497] width 106 height 60
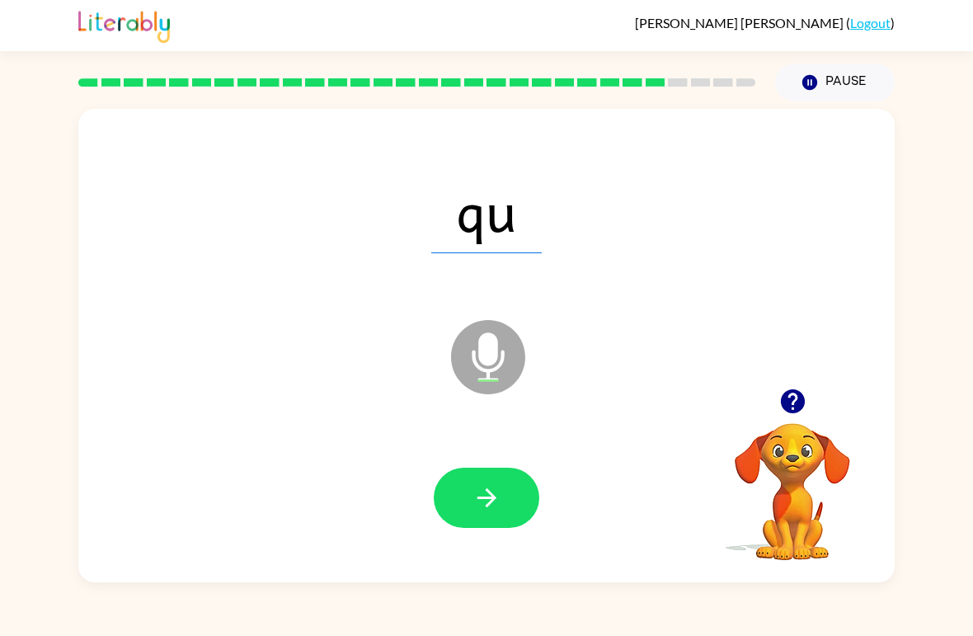
click at [484, 528] on button "button" at bounding box center [487, 497] width 106 height 60
click at [507, 487] on button "button" at bounding box center [487, 497] width 106 height 60
click at [487, 515] on button "button" at bounding box center [487, 497] width 106 height 60
click at [447, 506] on button "button" at bounding box center [487, 497] width 106 height 60
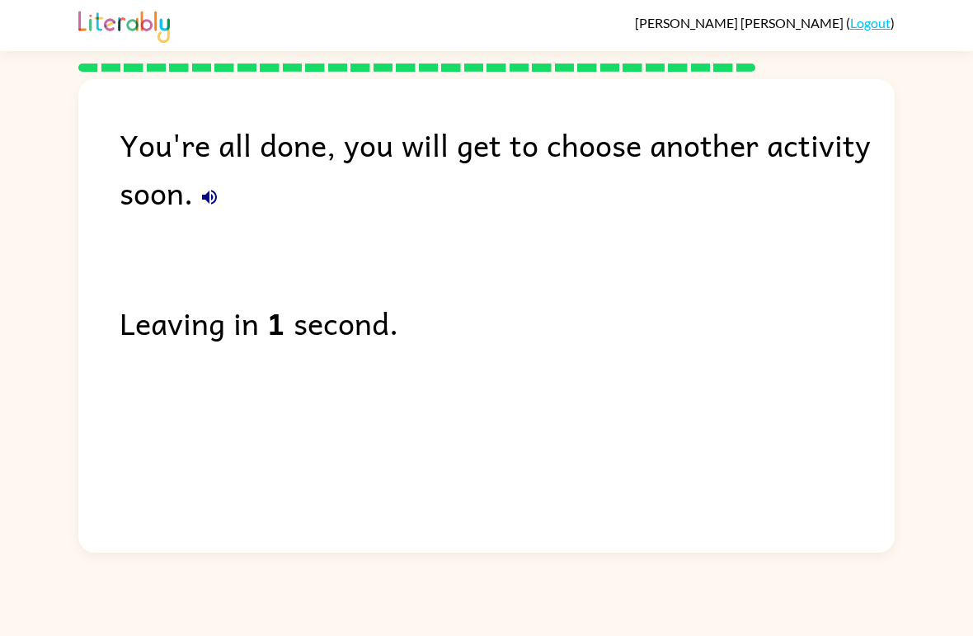
click at [201, 187] on button "button" at bounding box center [209, 197] width 33 height 33
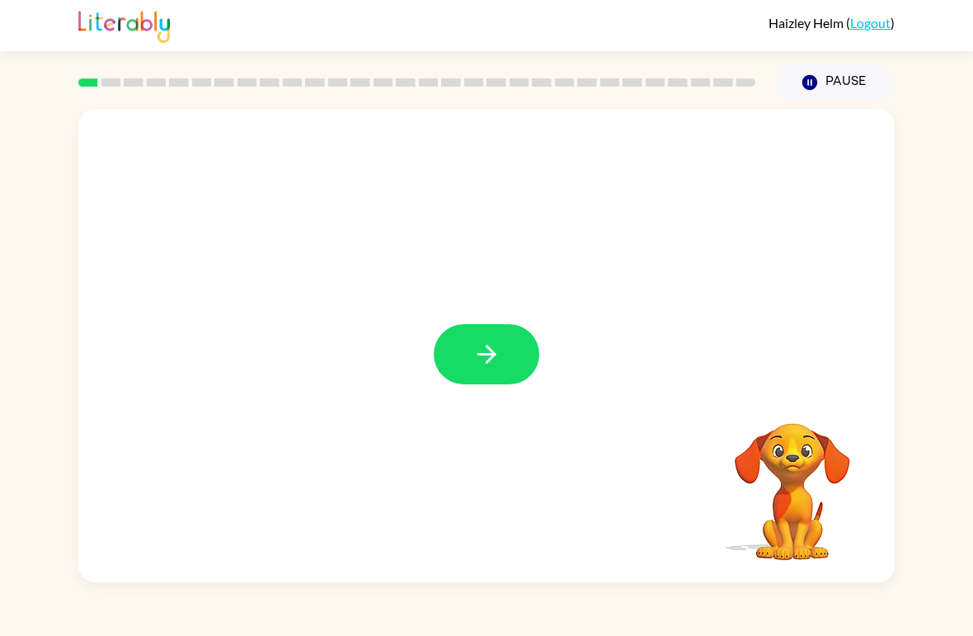
click at [497, 348] on icon "button" at bounding box center [486, 354] width 29 height 29
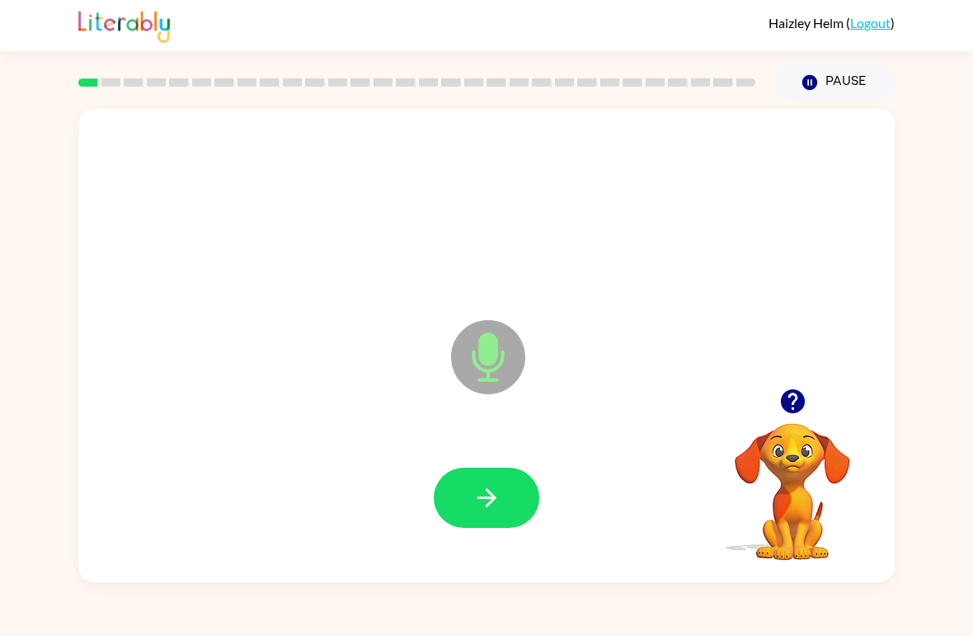
click at [512, 497] on button "button" at bounding box center [487, 497] width 106 height 60
click at [482, 497] on icon "button" at bounding box center [486, 497] width 29 height 29
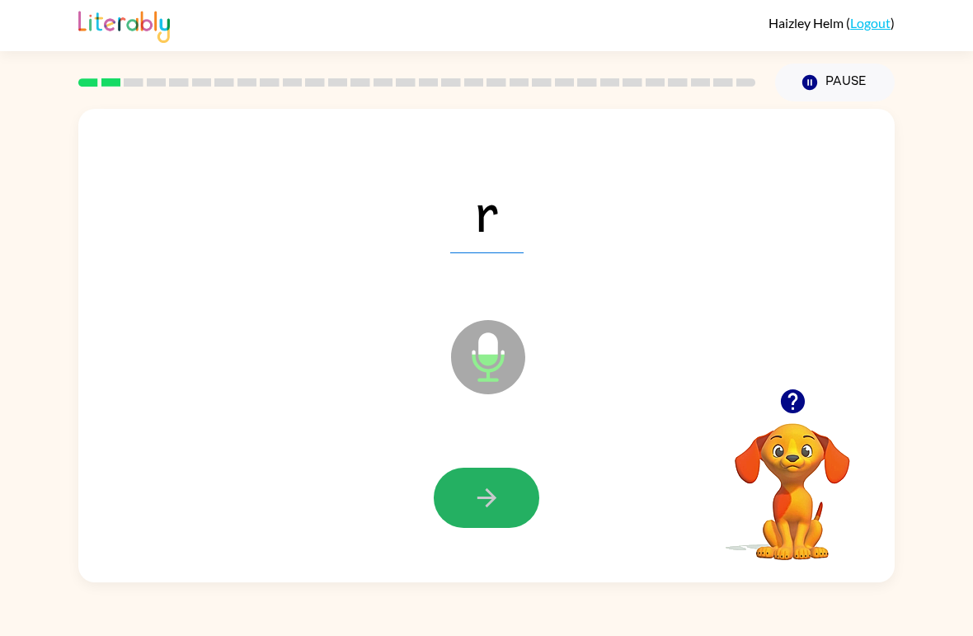
click at [498, 506] on icon "button" at bounding box center [486, 497] width 29 height 29
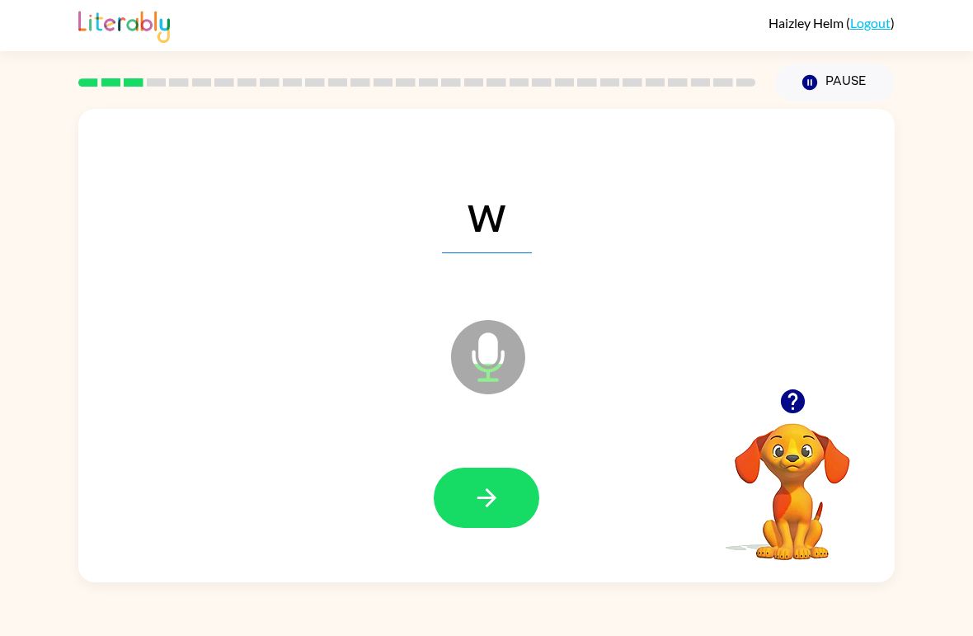
click at [490, 504] on icon "button" at bounding box center [485, 497] width 19 height 19
click at [513, 492] on button "button" at bounding box center [487, 497] width 106 height 60
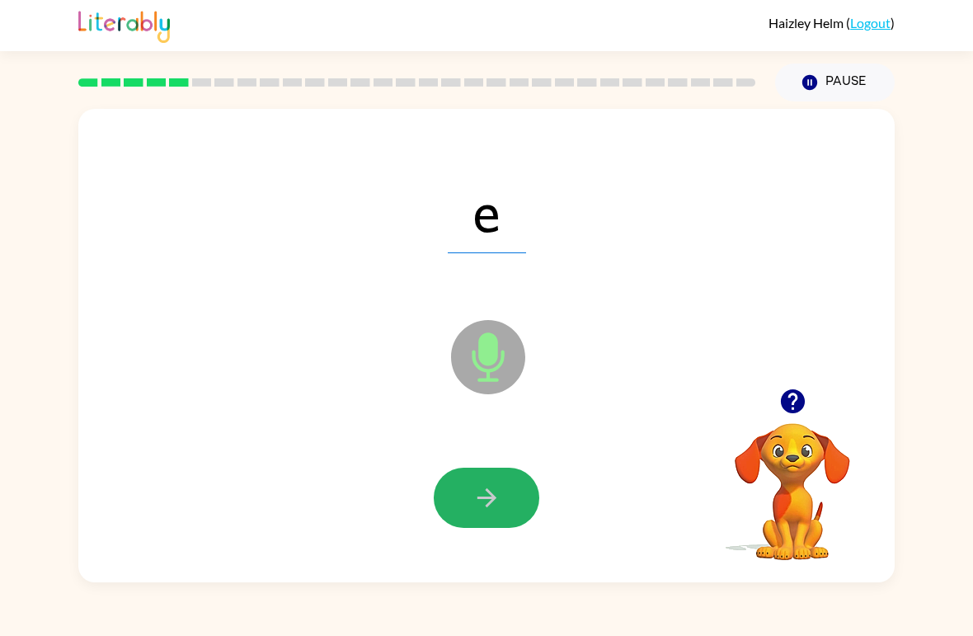
click at [472, 476] on button "button" at bounding box center [487, 497] width 106 height 60
click at [498, 478] on button "button" at bounding box center [487, 497] width 106 height 60
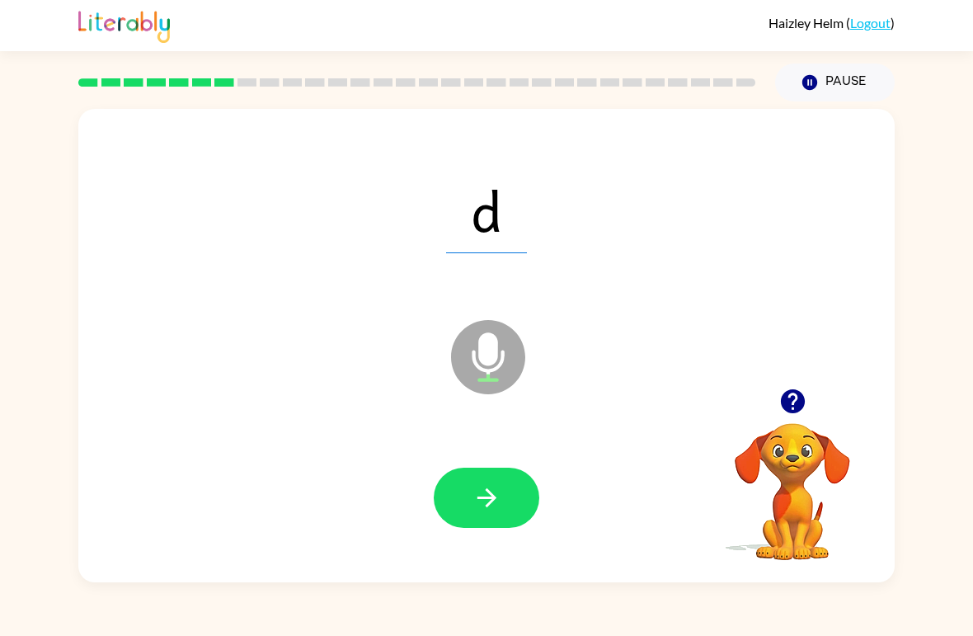
click at [490, 491] on icon "button" at bounding box center [486, 497] width 29 height 29
click at [509, 493] on button "button" at bounding box center [487, 497] width 106 height 60
click at [496, 498] on icon "button" at bounding box center [486, 497] width 29 height 29
click at [478, 504] on icon "button" at bounding box center [486, 497] width 29 height 29
click at [489, 509] on icon "button" at bounding box center [486, 497] width 29 height 29
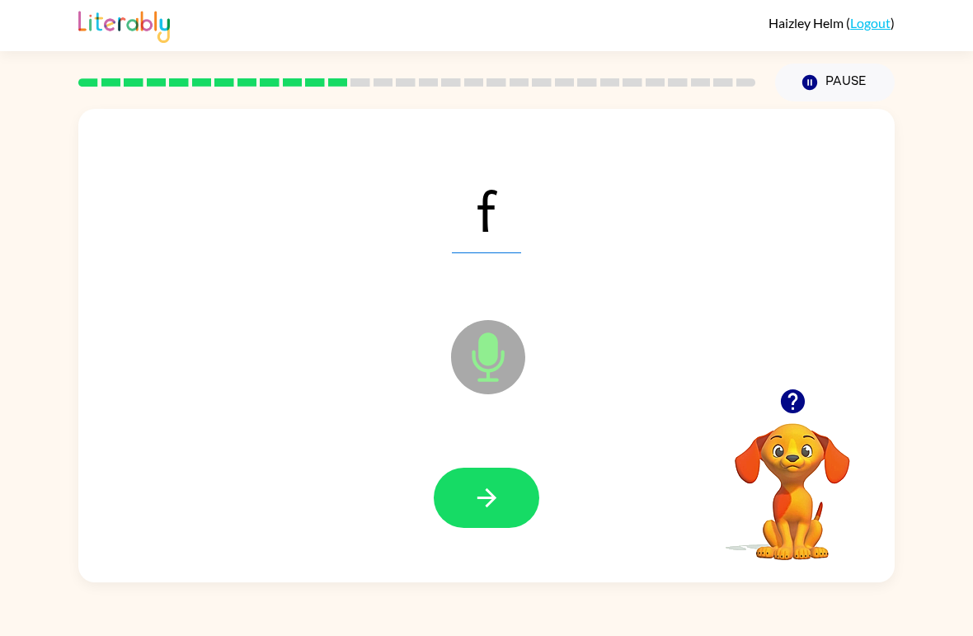
click at [496, 482] on button "button" at bounding box center [487, 497] width 106 height 60
click at [487, 468] on button "button" at bounding box center [487, 497] width 106 height 60
click at [486, 502] on icon "button" at bounding box center [486, 497] width 29 height 29
click at [506, 499] on button "button" at bounding box center [487, 497] width 106 height 60
click at [514, 494] on button "button" at bounding box center [487, 497] width 106 height 60
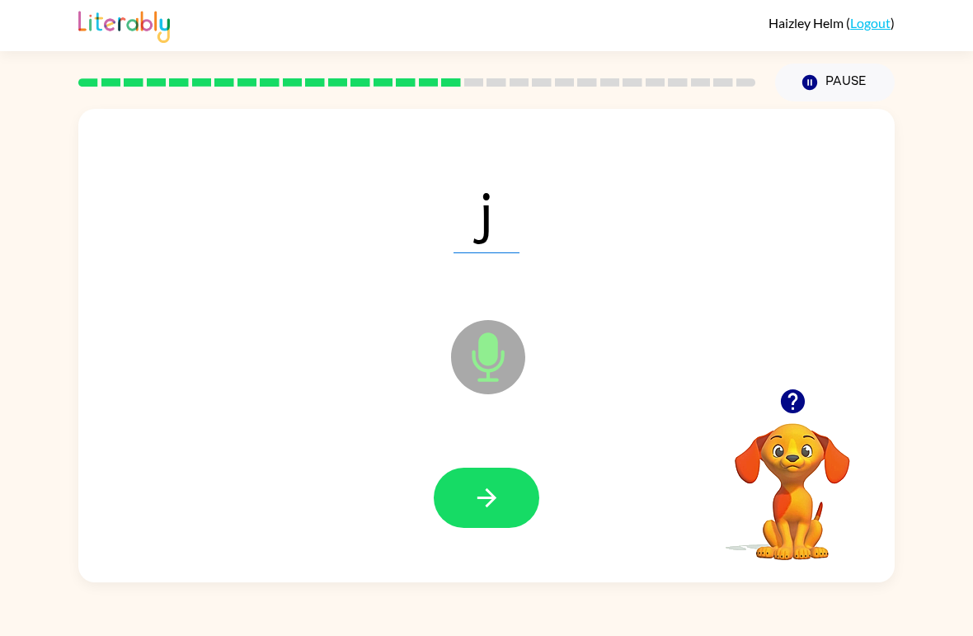
click at [480, 506] on icon "button" at bounding box center [486, 497] width 29 height 29
click at [505, 502] on button "button" at bounding box center [487, 497] width 106 height 60
click at [504, 495] on button "button" at bounding box center [487, 497] width 106 height 60
click at [490, 487] on icon "button" at bounding box center [486, 497] width 29 height 29
click at [499, 481] on button "button" at bounding box center [487, 497] width 106 height 60
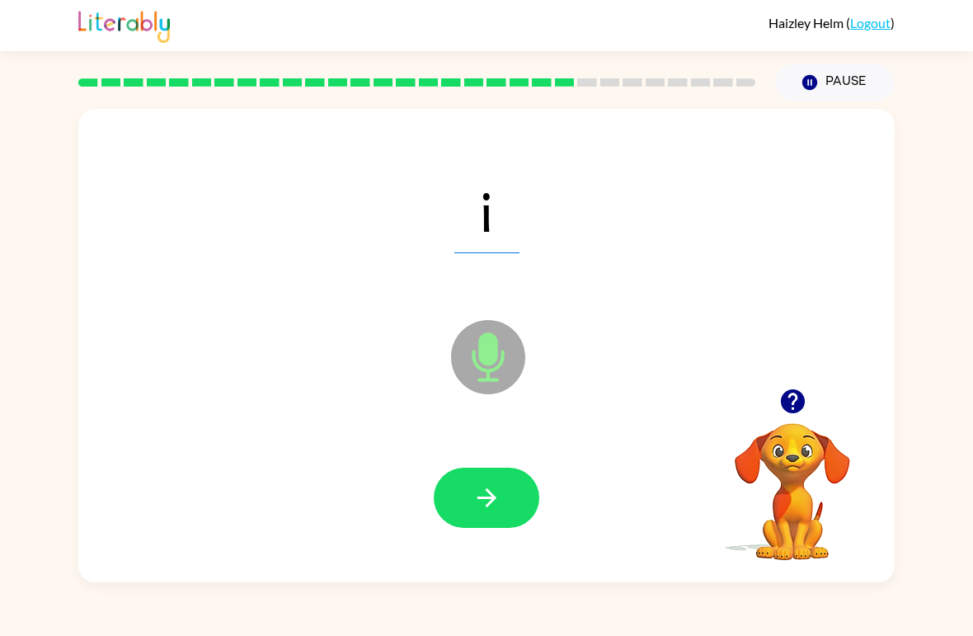
click at [500, 491] on icon "button" at bounding box center [486, 497] width 29 height 29
click at [500, 482] on button "button" at bounding box center [487, 497] width 106 height 60
click at [482, 490] on icon "button" at bounding box center [486, 497] width 29 height 29
click at [486, 527] on button "button" at bounding box center [487, 497] width 106 height 60
click at [490, 502] on icon "button" at bounding box center [485, 497] width 19 height 19
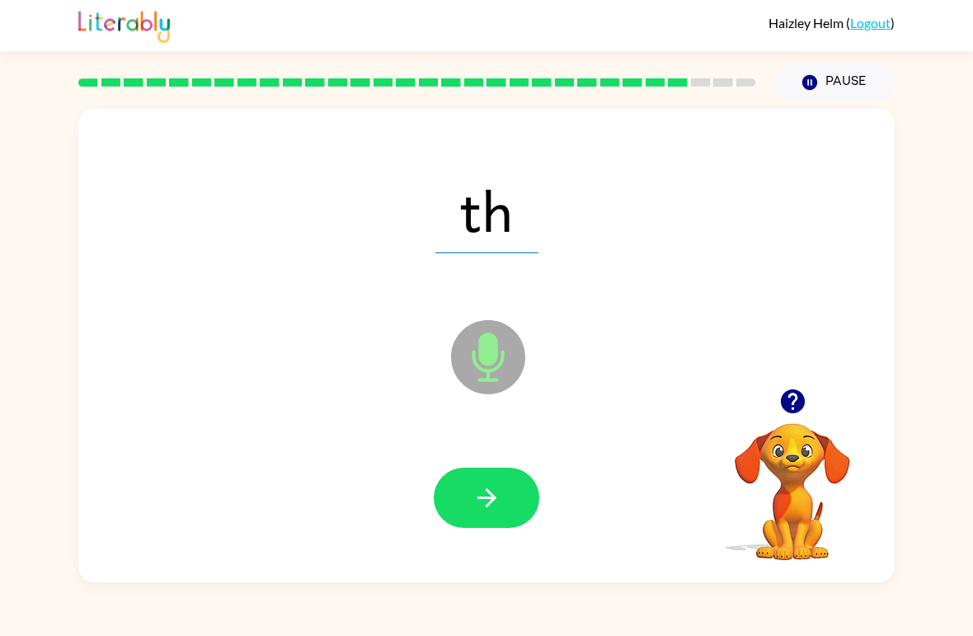
click at [490, 500] on icon "button" at bounding box center [486, 497] width 29 height 29
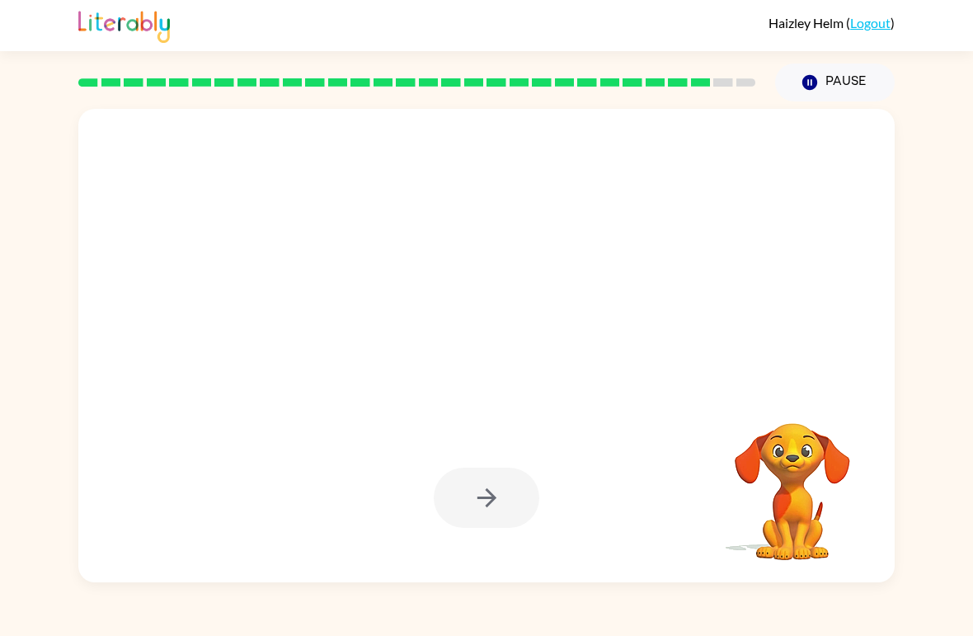
click at [162, 621] on div "Haizley Helm ( Logout ) Pause Pause Your browser must support playing .mp4 file…" at bounding box center [486, 318] width 973 height 636
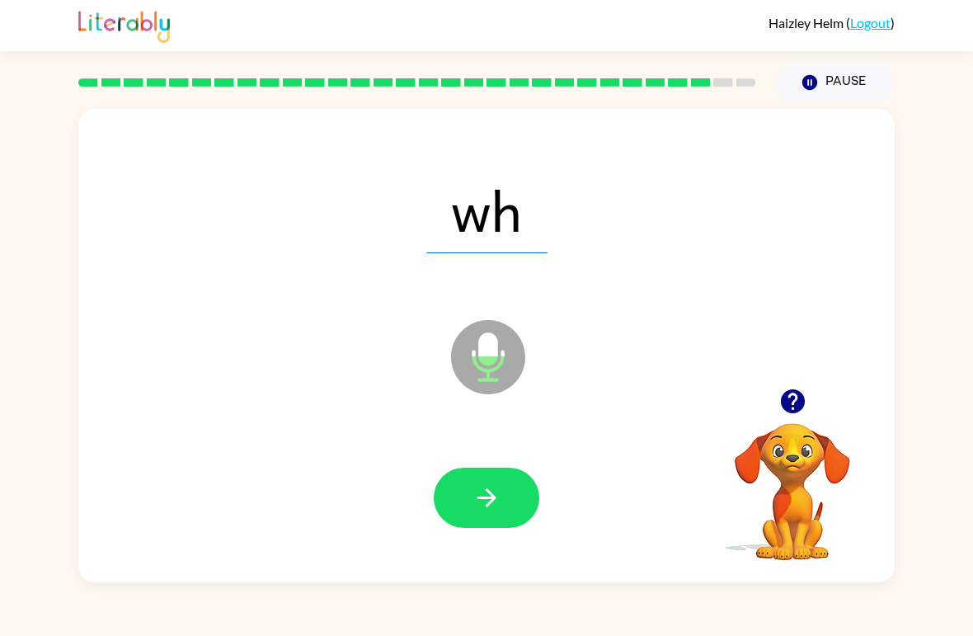
click at [495, 495] on icon "button" at bounding box center [486, 497] width 29 height 29
click at [467, 499] on button "button" at bounding box center [487, 497] width 106 height 60
